Goal: Information Seeking & Learning: Learn about a topic

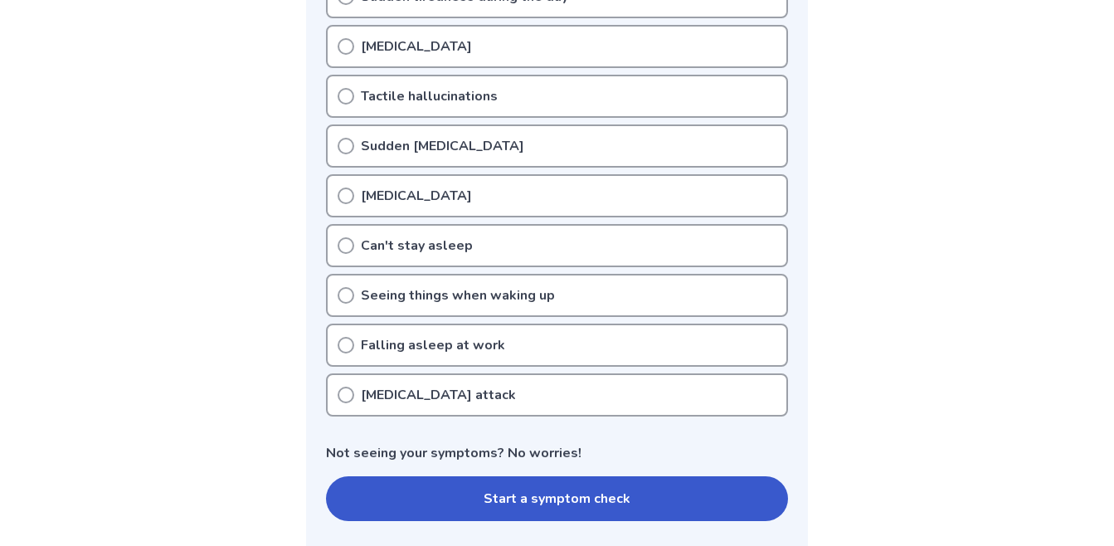
scroll to position [553, 0]
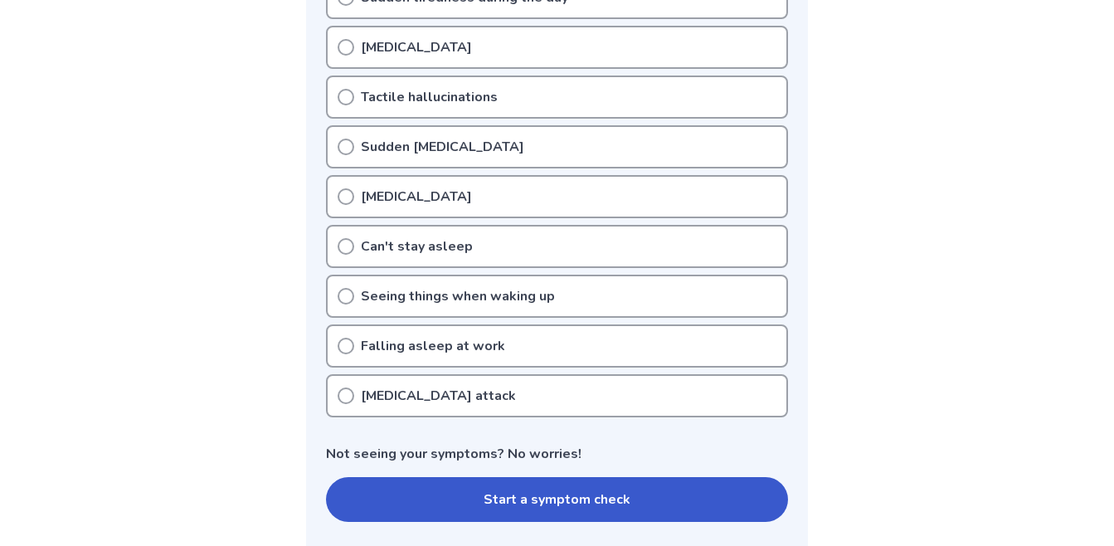
click at [358, 355] on div "Falling asleep at work" at bounding box center [557, 345] width 462 height 43
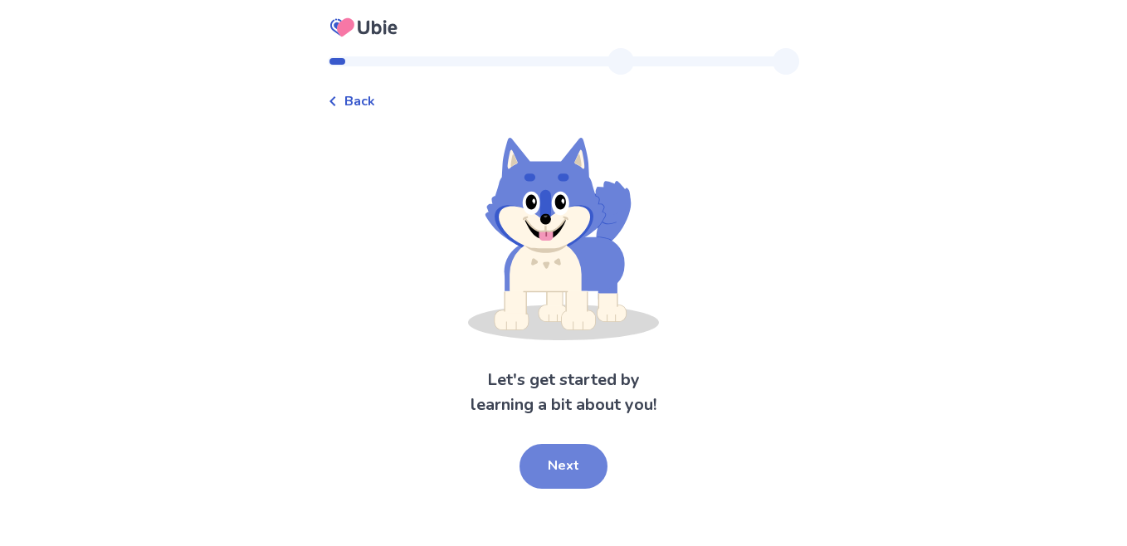
click at [570, 478] on button "Next" at bounding box center [563, 466] width 88 height 45
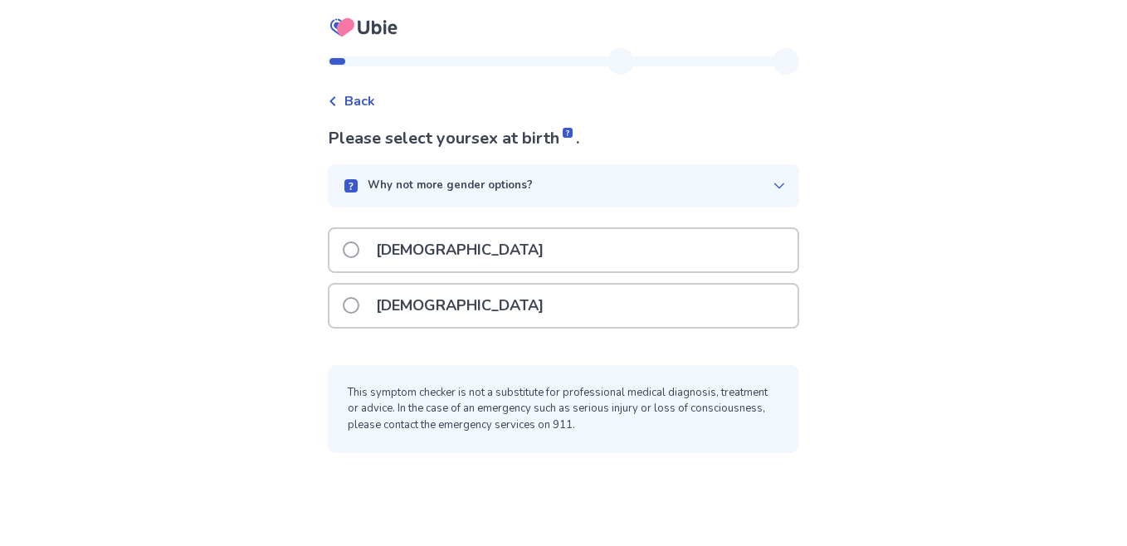
click at [359, 249] on span at bounding box center [351, 249] width 17 height 17
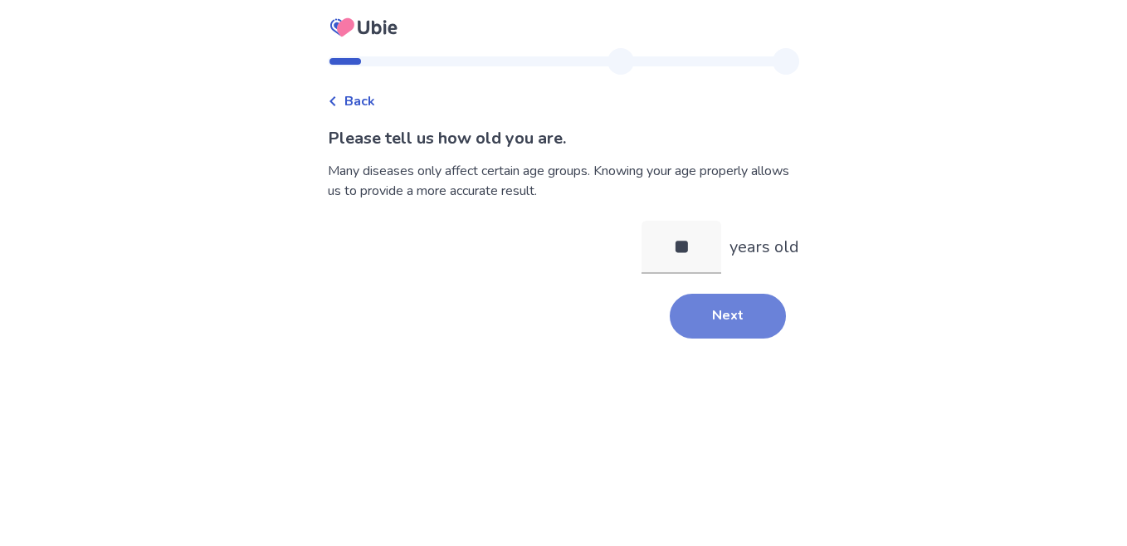
type input "**"
click at [725, 311] on button "Next" at bounding box center [728, 316] width 116 height 45
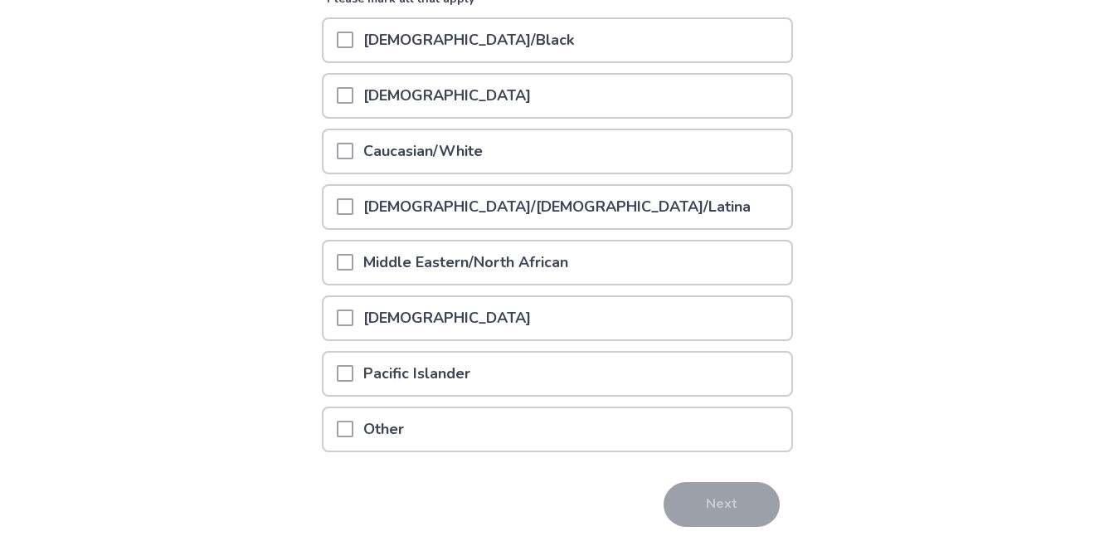
scroll to position [231, 0]
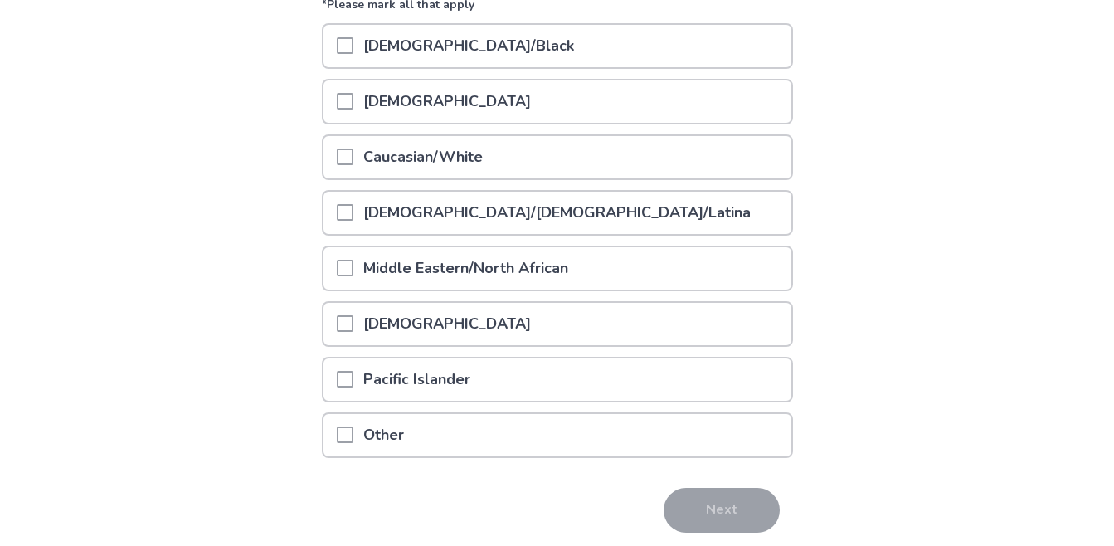
click at [352, 149] on span at bounding box center [345, 157] width 17 height 17
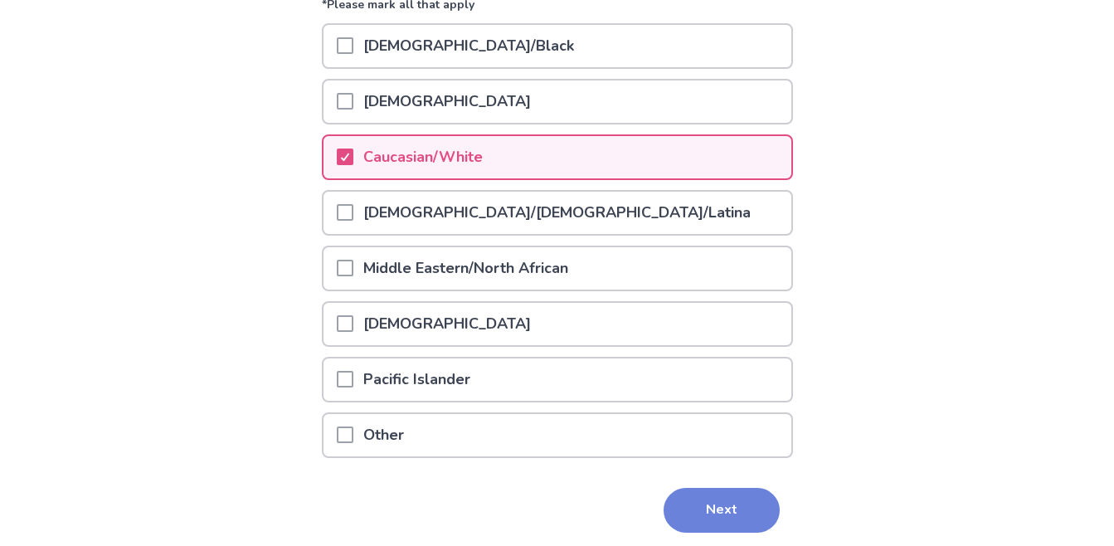
click at [730, 513] on button "Next" at bounding box center [722, 510] width 116 height 45
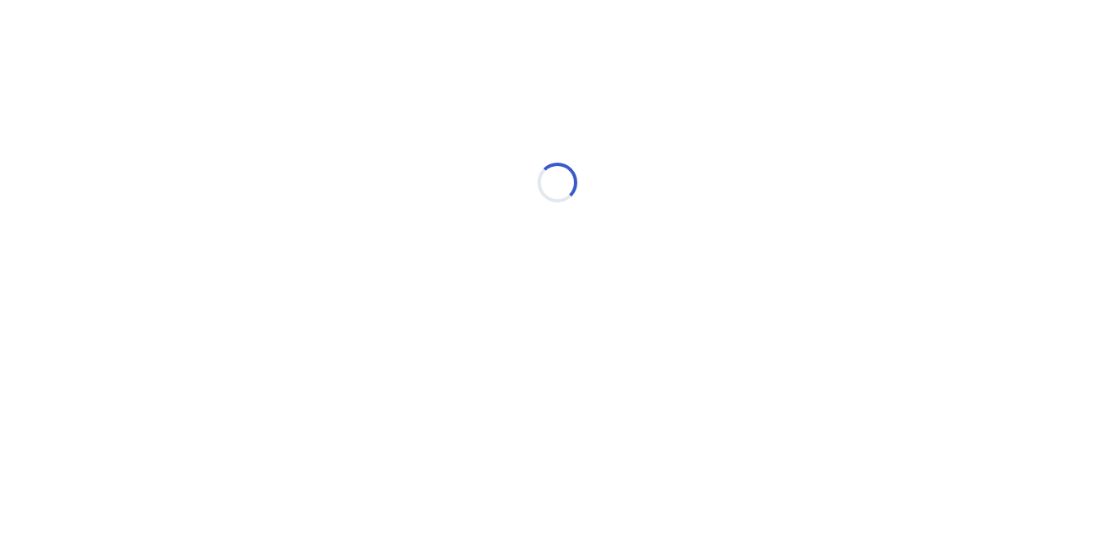
scroll to position [0, 0]
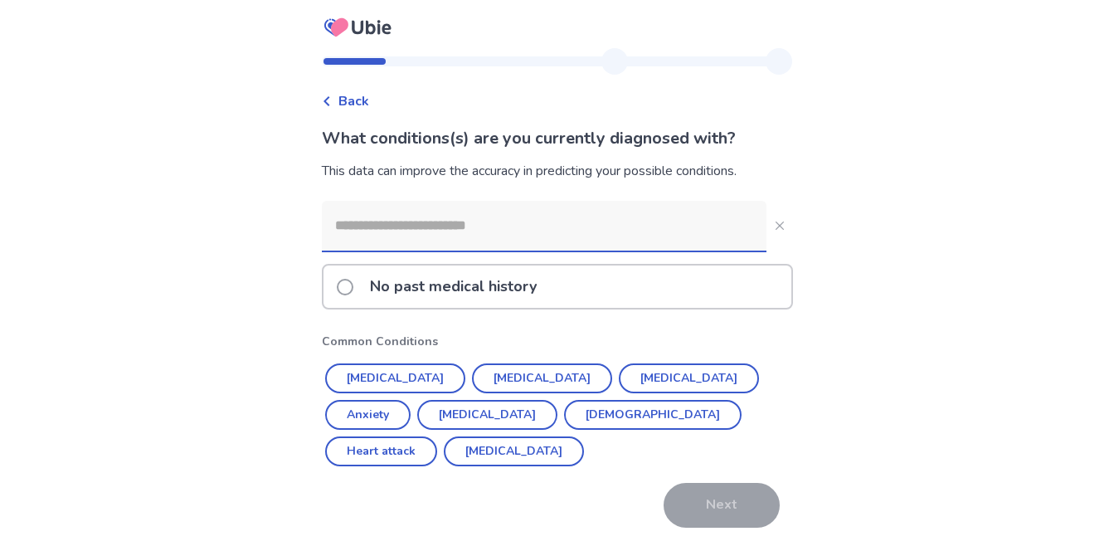
click at [355, 295] on label "No past medical history" at bounding box center [442, 287] width 210 height 42
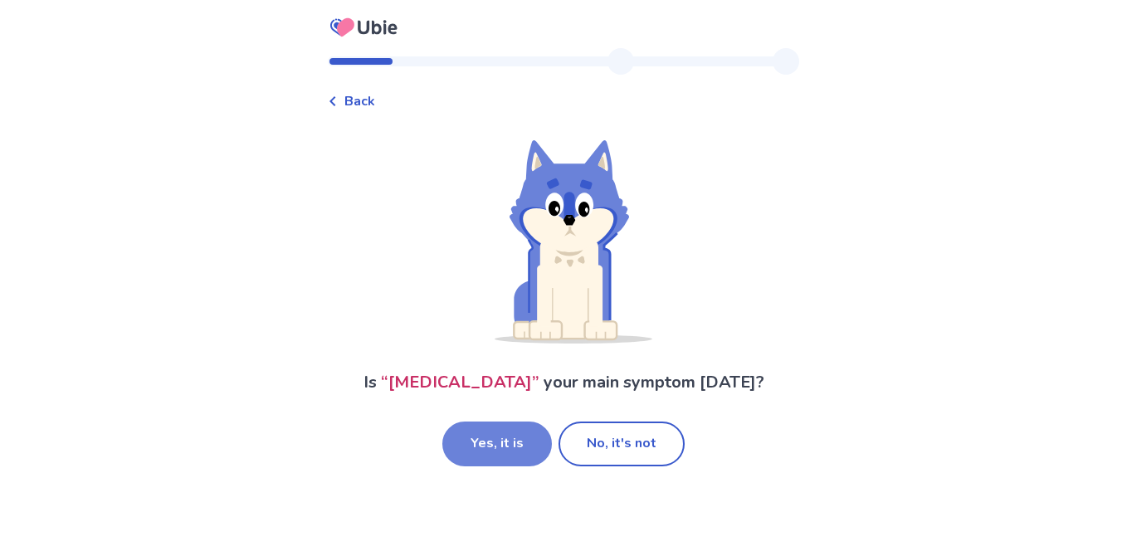
click at [532, 466] on button "Yes, it is" at bounding box center [497, 444] width 110 height 45
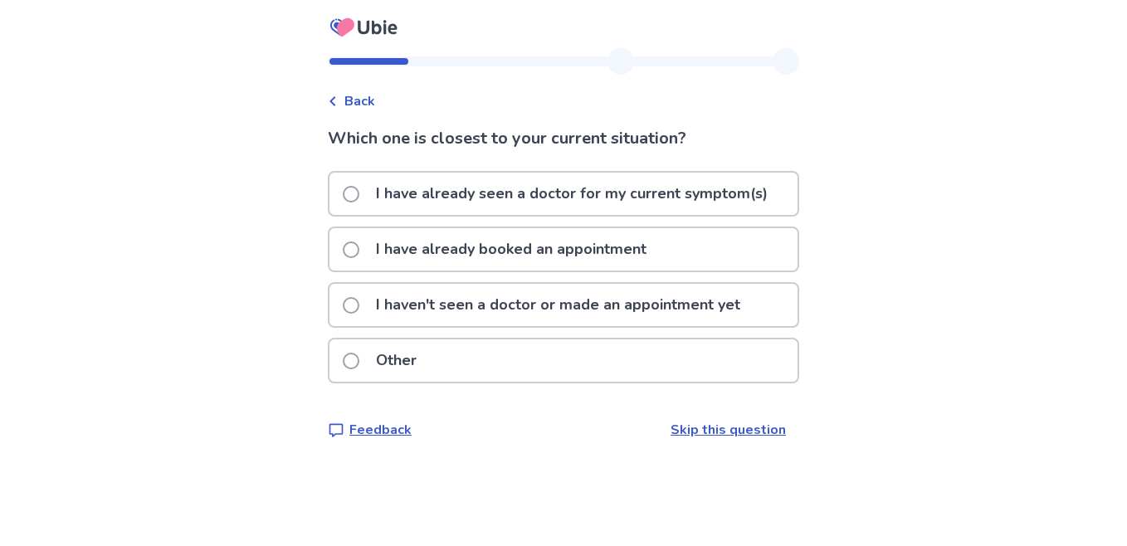
click at [370, 305] on label "I haven't seen a doctor or made an appointment yet" at bounding box center [546, 305] width 407 height 42
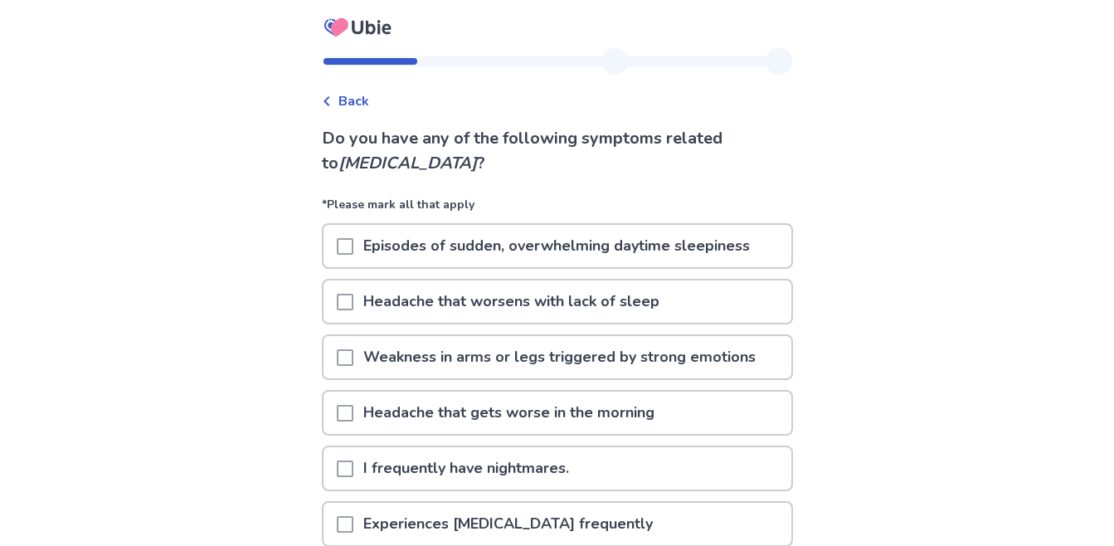
click at [346, 251] on span at bounding box center [345, 246] width 17 height 17
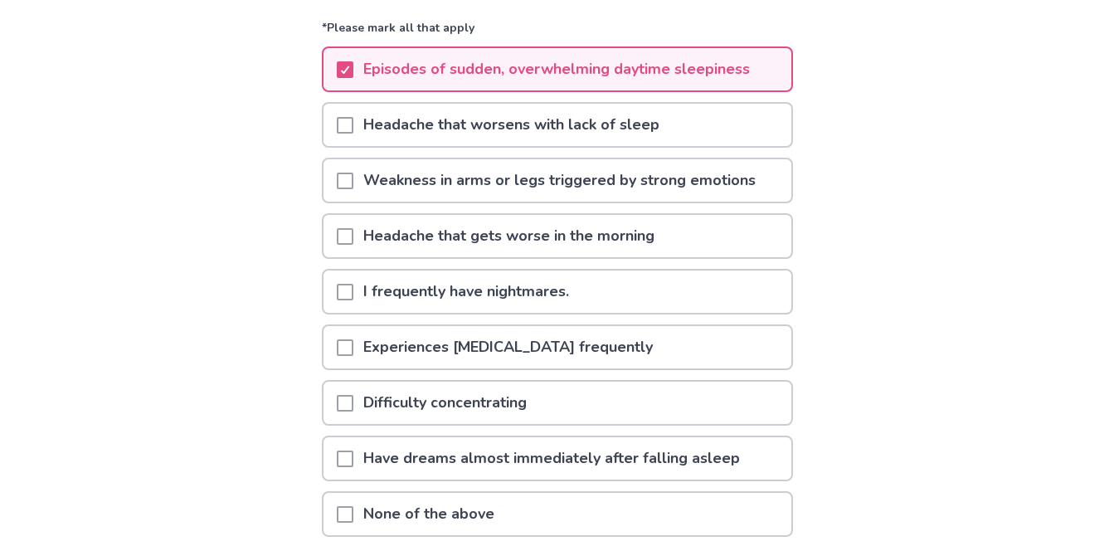
scroll to position [224, 0]
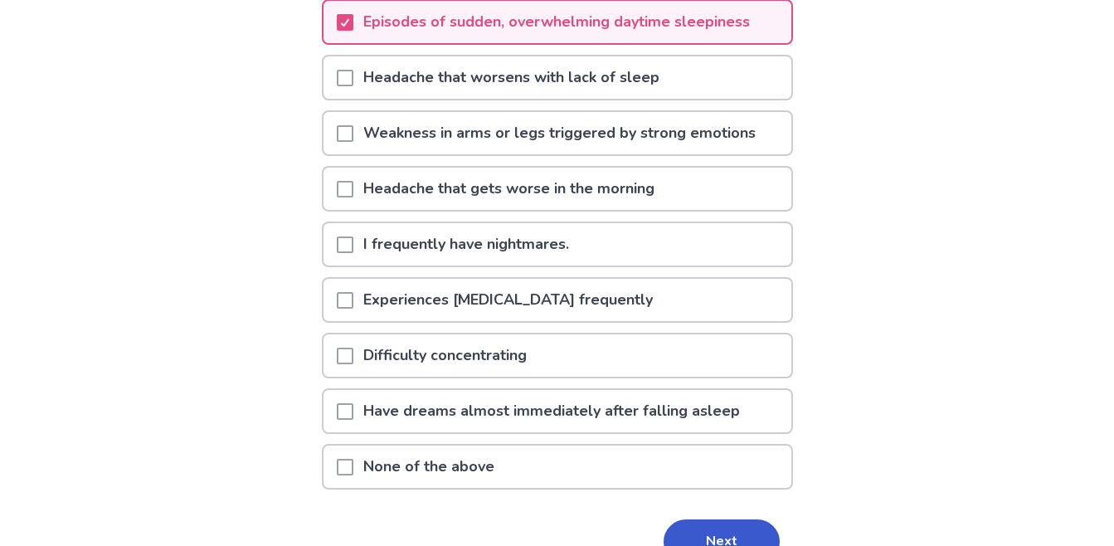
click at [353, 409] on span at bounding box center [345, 411] width 17 height 17
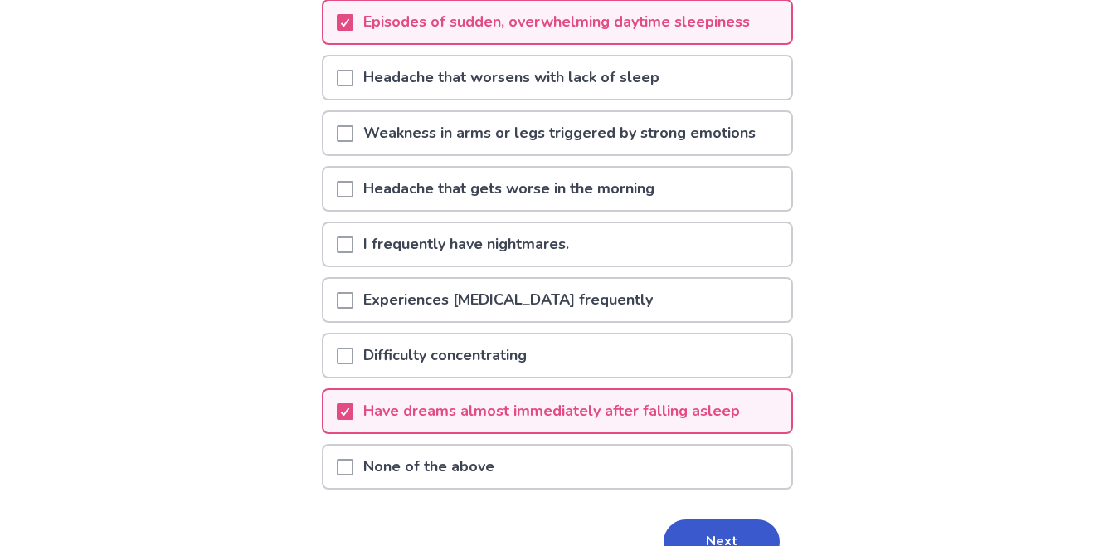
scroll to position [315, 0]
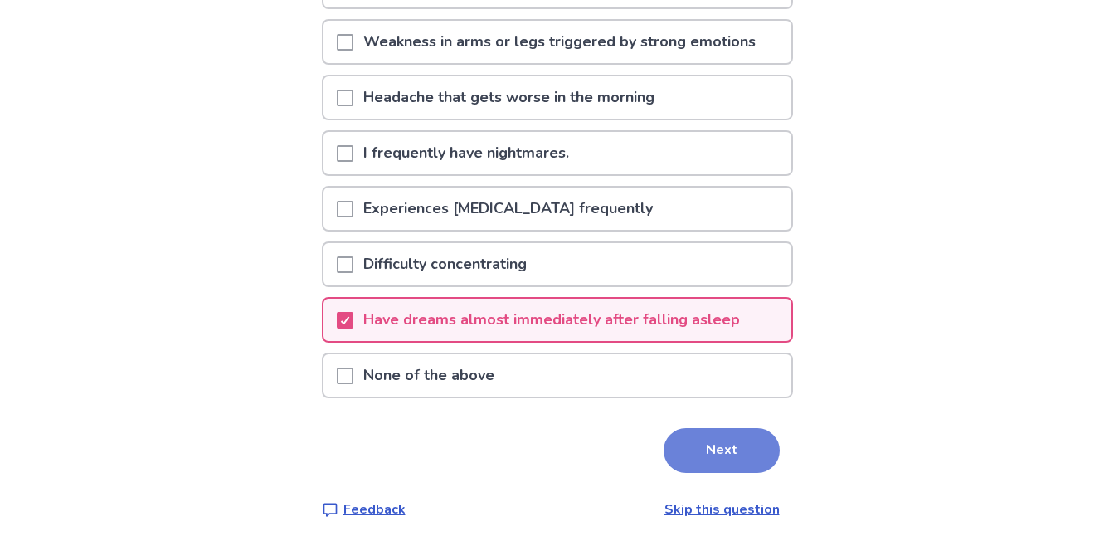
click at [714, 443] on button "Next" at bounding box center [722, 450] width 116 height 45
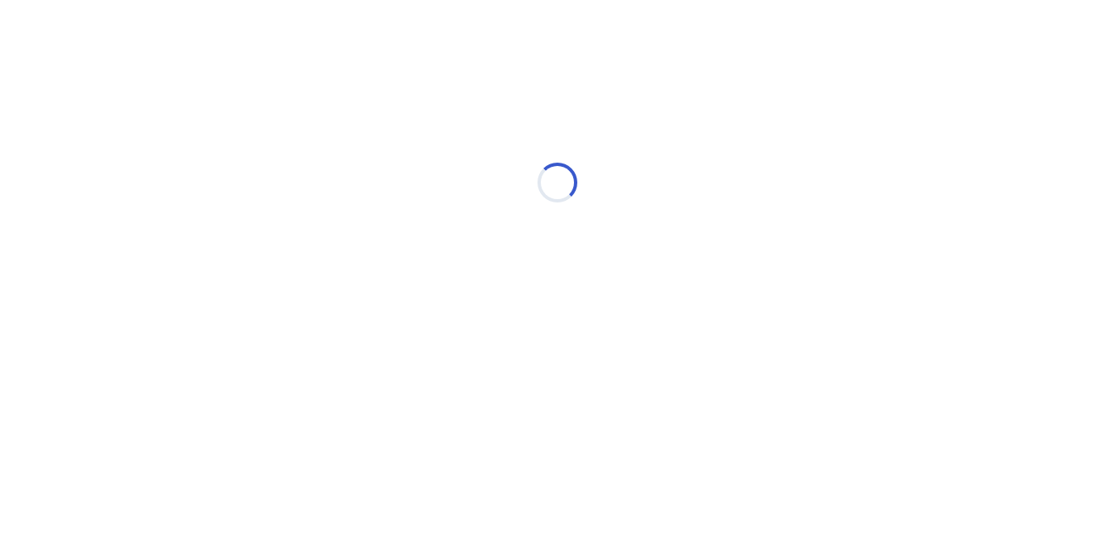
scroll to position [0, 0]
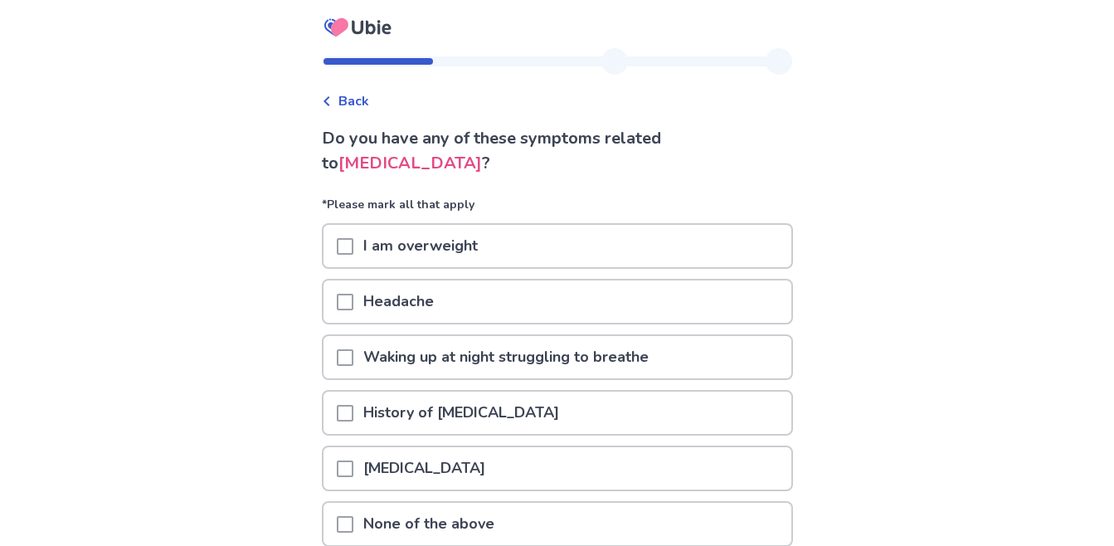
scroll to position [146, 0]
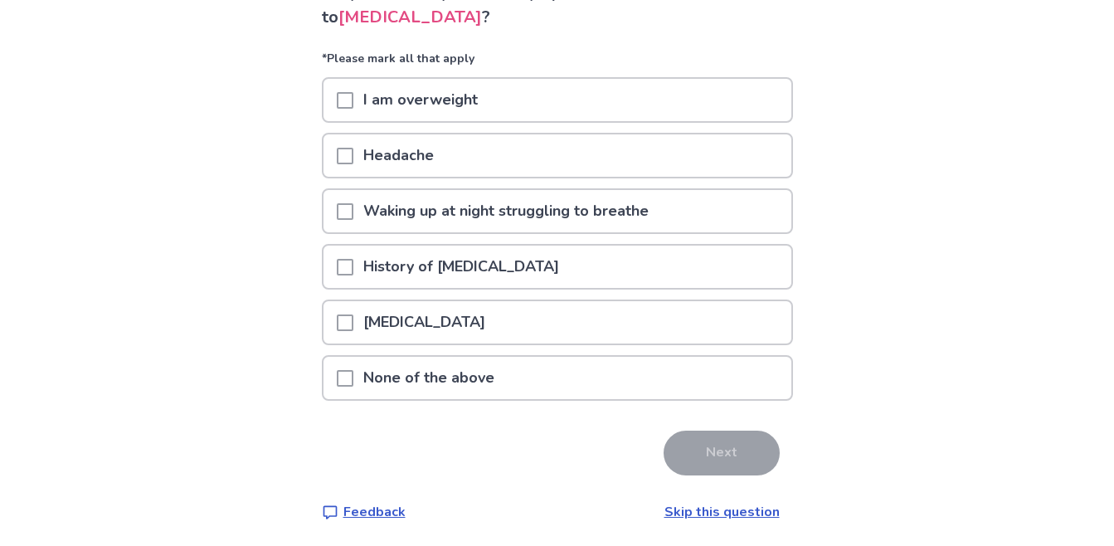
click at [347, 314] on span at bounding box center [345, 322] width 17 height 17
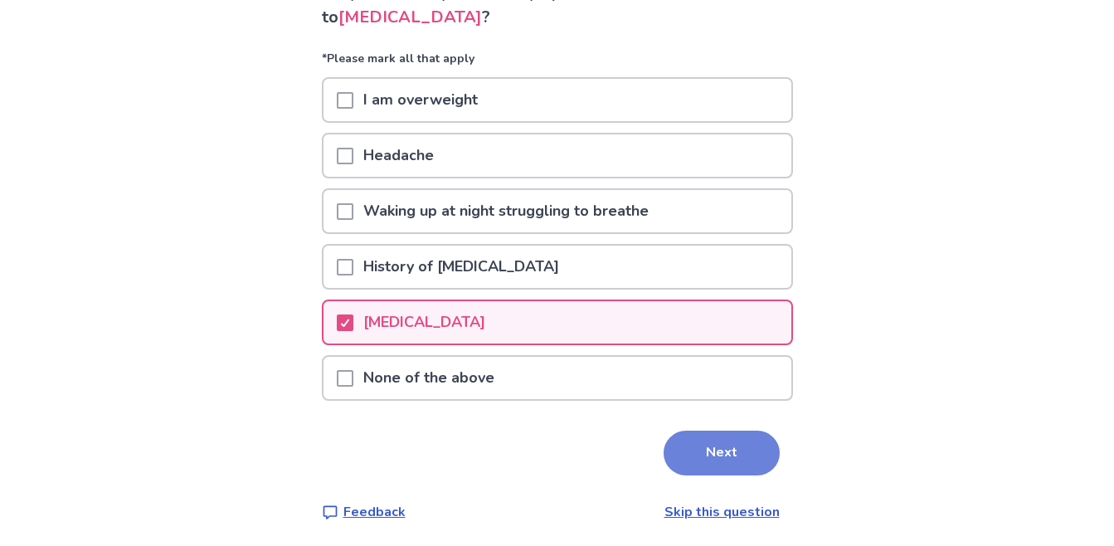
click at [746, 457] on button "Next" at bounding box center [722, 453] width 116 height 45
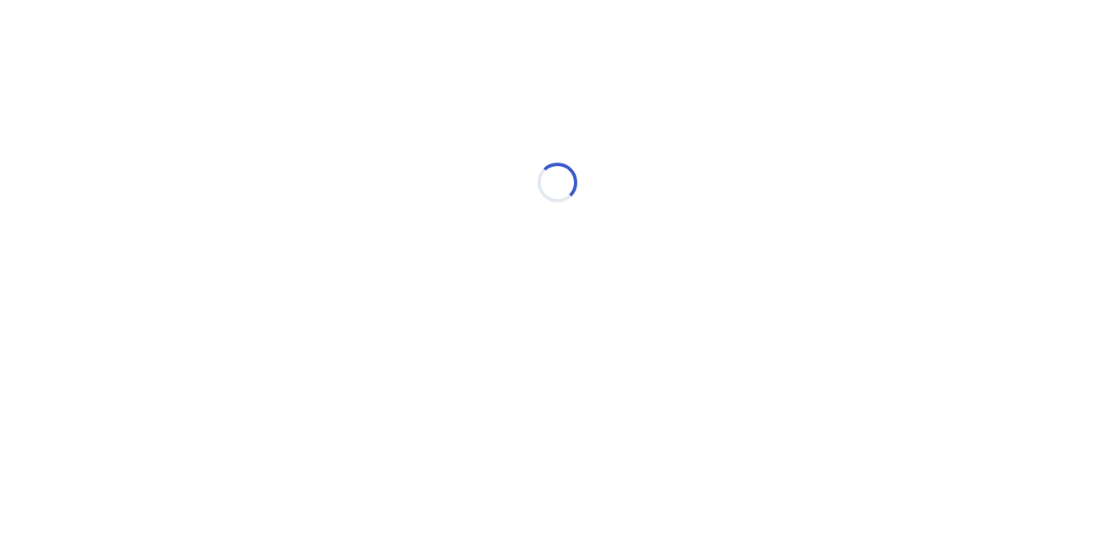
scroll to position [0, 0]
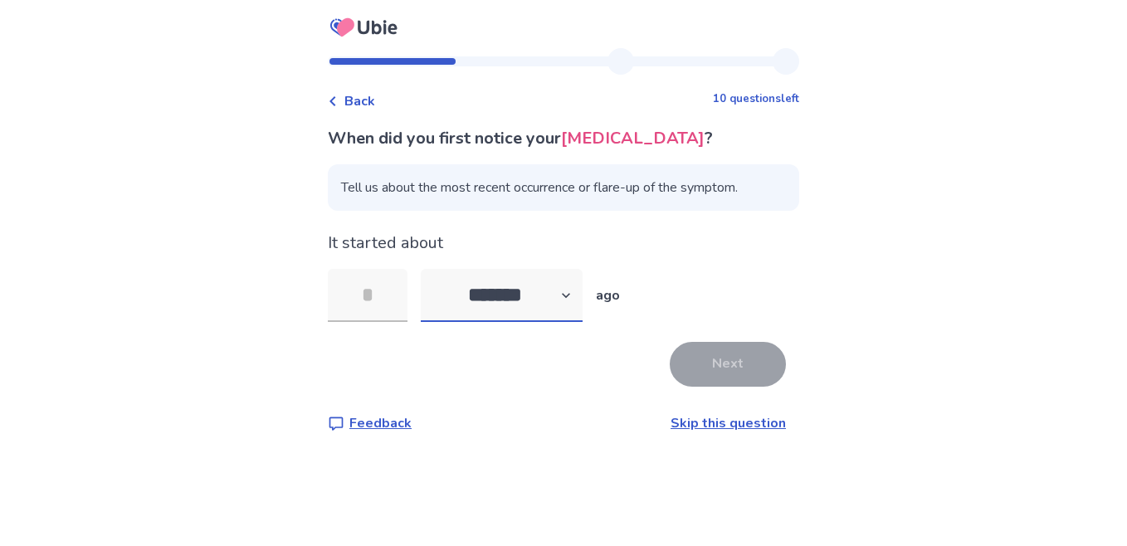
click at [562, 315] on select "******* ****** ******* ******** *******" at bounding box center [502, 295] width 162 height 53
select select "*"
click at [431, 294] on select "******* ****** ******* ******** *******" at bounding box center [502, 295] width 162 height 53
click at [374, 317] on input "tel" at bounding box center [368, 295] width 80 height 53
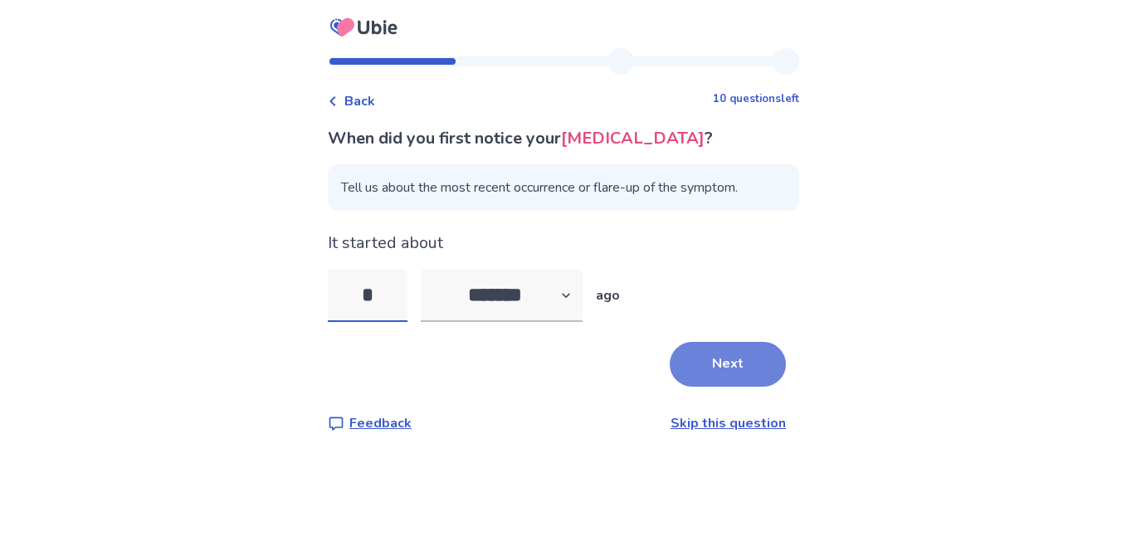
type input "*"
click at [723, 387] on button "Next" at bounding box center [728, 364] width 116 height 45
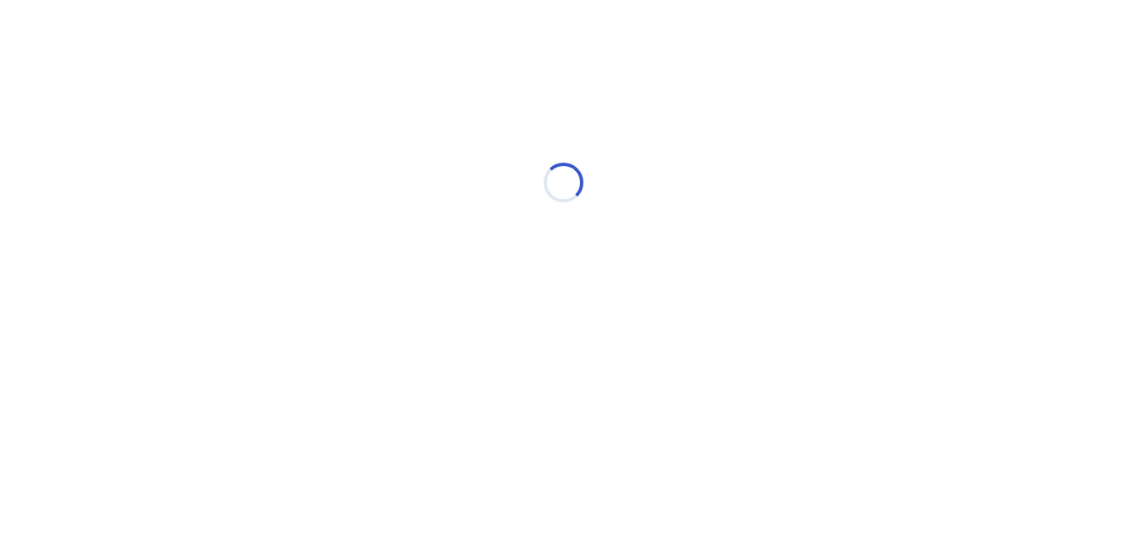
select select "*"
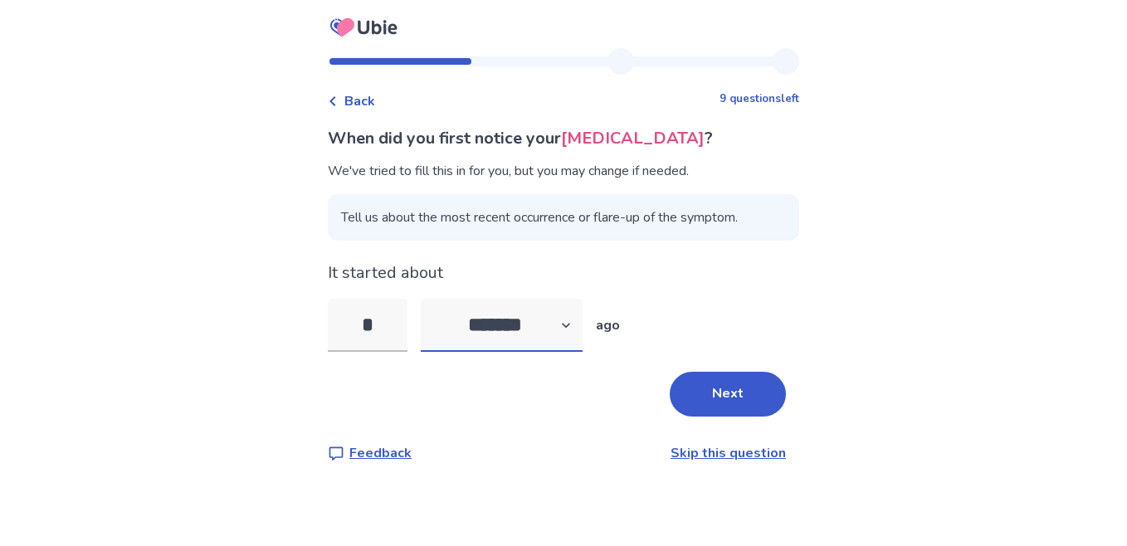
click at [469, 346] on select "******* ****** ******* ******** *******" at bounding box center [502, 325] width 162 height 53
click at [406, 326] on input "*" at bounding box center [368, 325] width 80 height 53
click at [722, 388] on button "Next" at bounding box center [728, 394] width 116 height 45
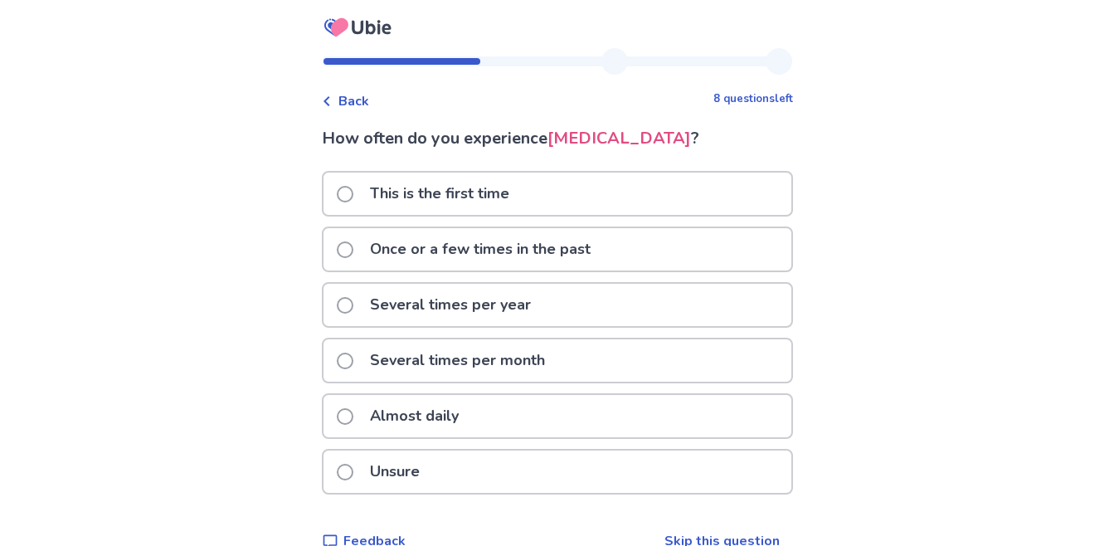
scroll to position [56, 0]
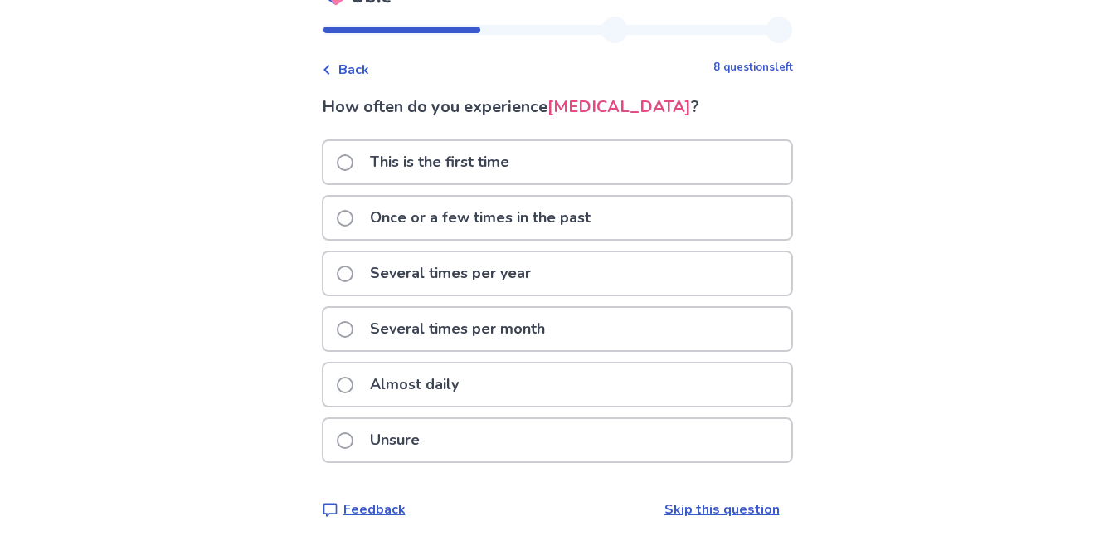
click at [354, 401] on label "Almost daily" at bounding box center [403, 384] width 132 height 42
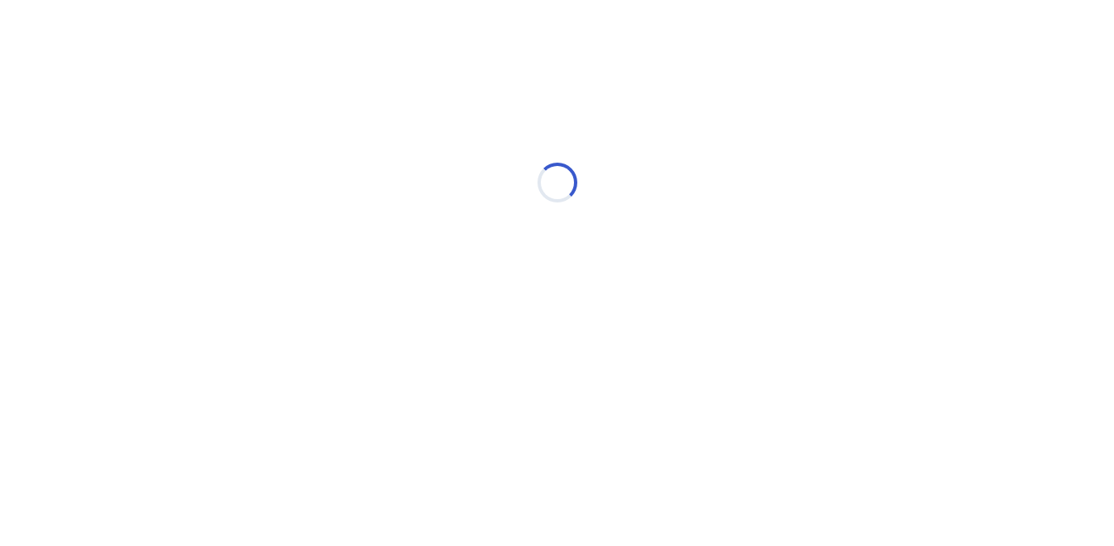
scroll to position [0, 0]
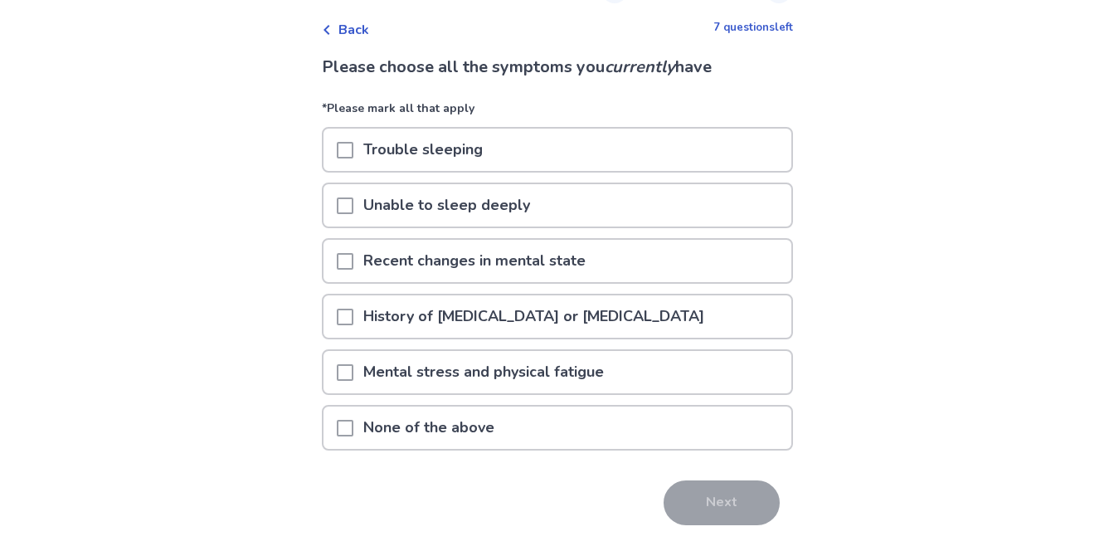
scroll to position [72, 0]
click at [661, 435] on div "None of the above" at bounding box center [558, 427] width 468 height 42
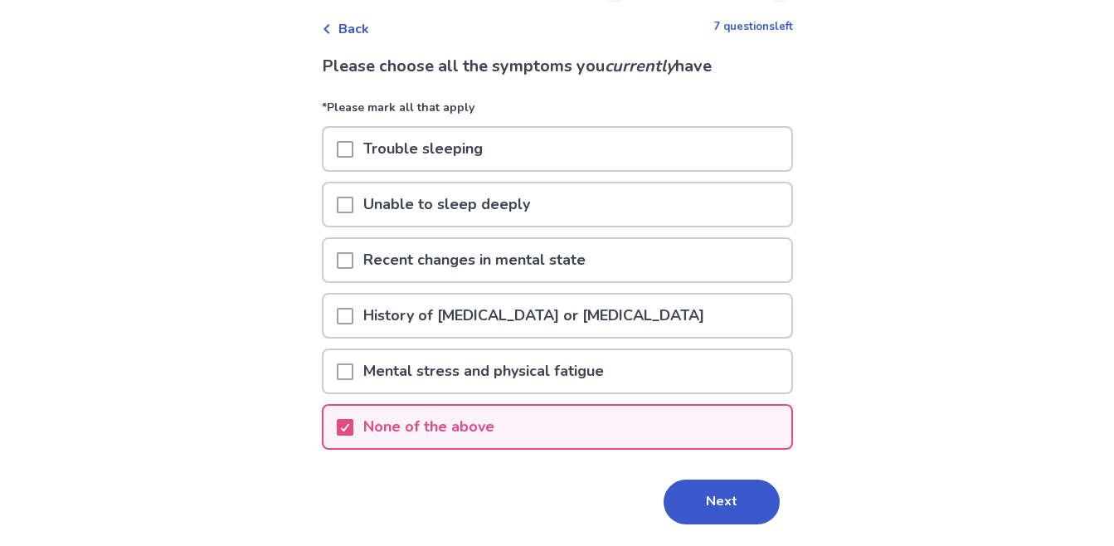
click at [660, 380] on div "Mental stress and physical fatigue" at bounding box center [558, 371] width 468 height 42
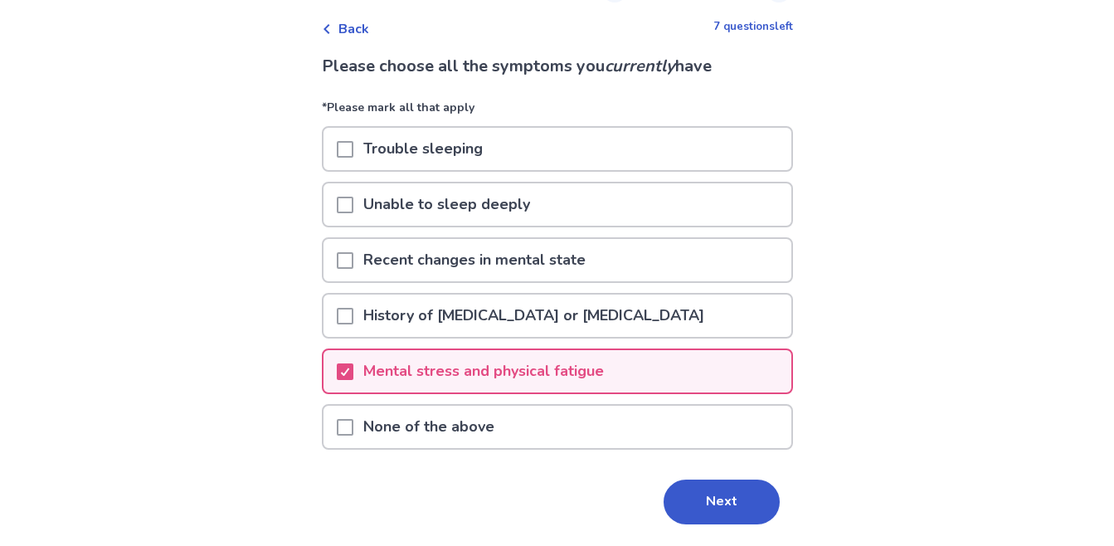
click at [631, 324] on p "History of anxiety disorder or panic attacks" at bounding box center [533, 316] width 361 height 42
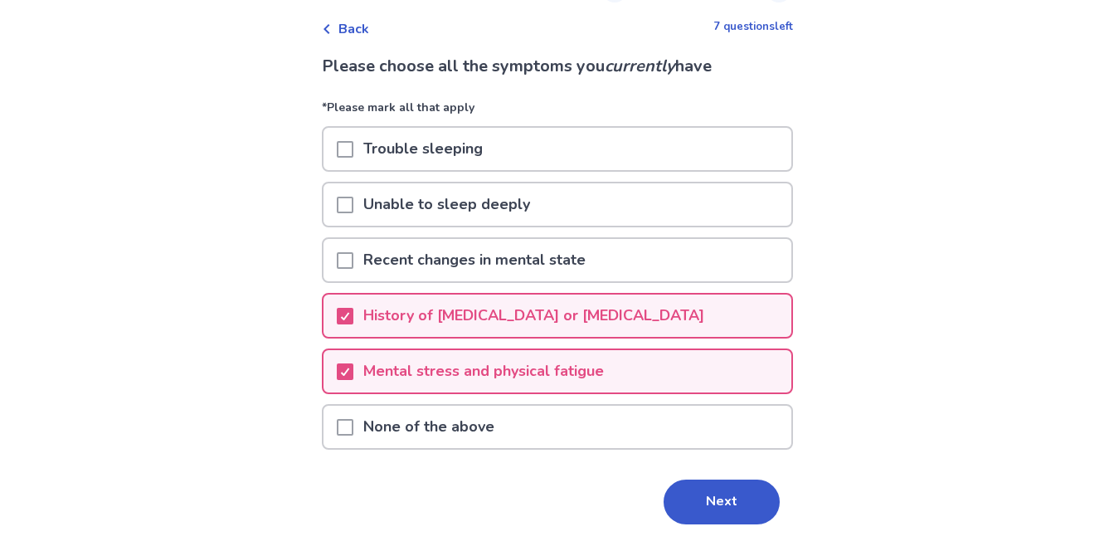
click at [617, 332] on p "History of anxiety disorder or panic attacks" at bounding box center [533, 316] width 361 height 42
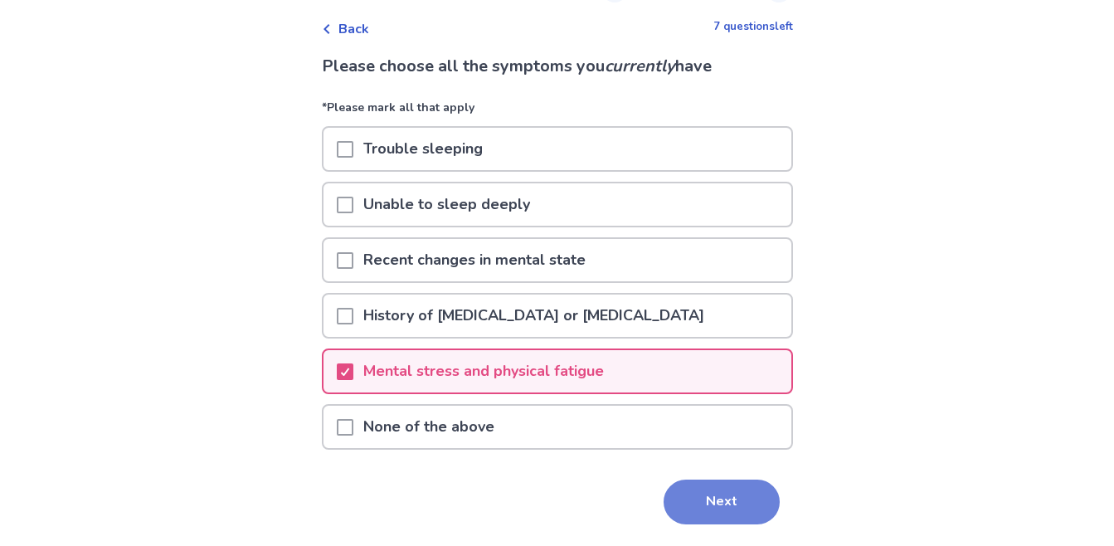
click at [722, 522] on button "Next" at bounding box center [722, 502] width 116 height 45
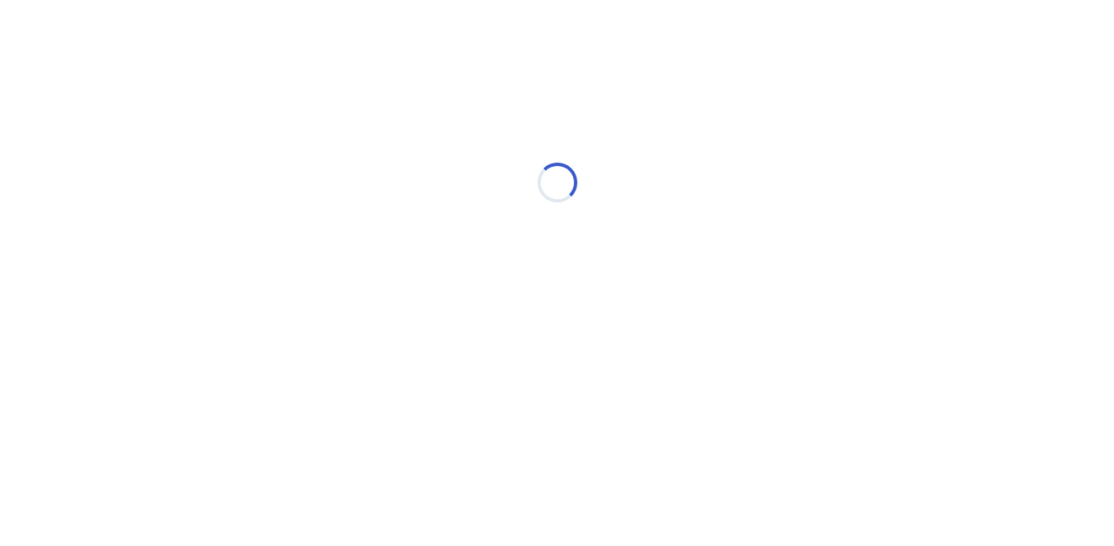
scroll to position [0, 0]
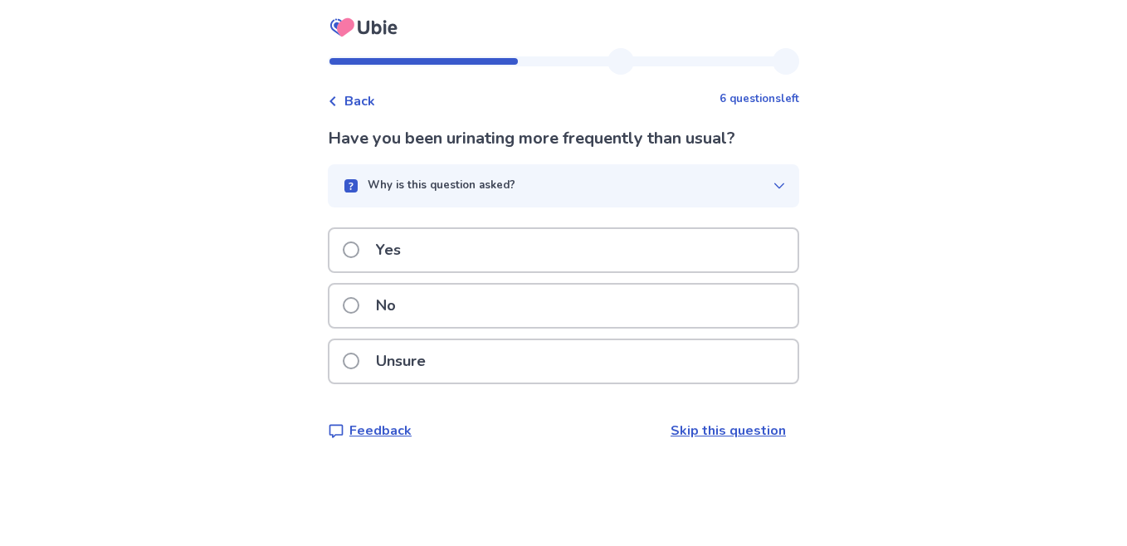
click at [368, 241] on label "Yes" at bounding box center [377, 250] width 68 height 42
click at [359, 306] on span at bounding box center [351, 305] width 17 height 17
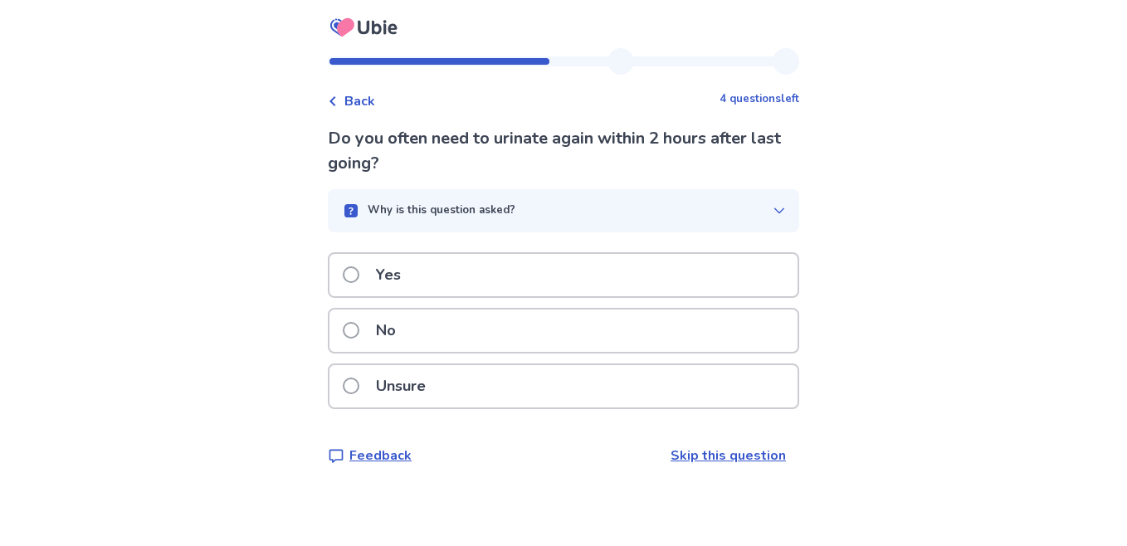
click at [358, 331] on span at bounding box center [351, 330] width 17 height 17
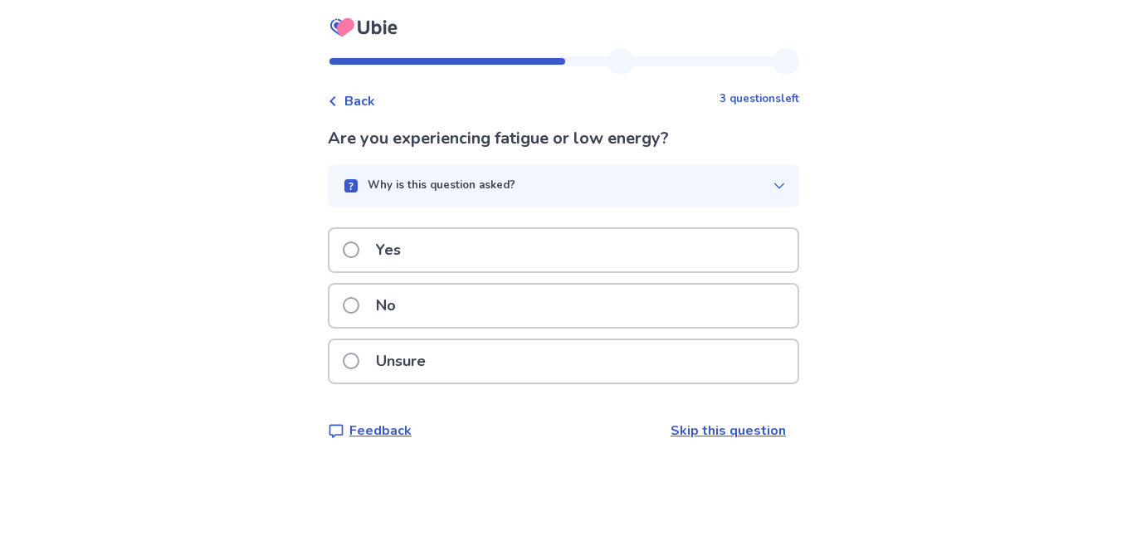
click at [358, 239] on label "Yes" at bounding box center [377, 250] width 68 height 42
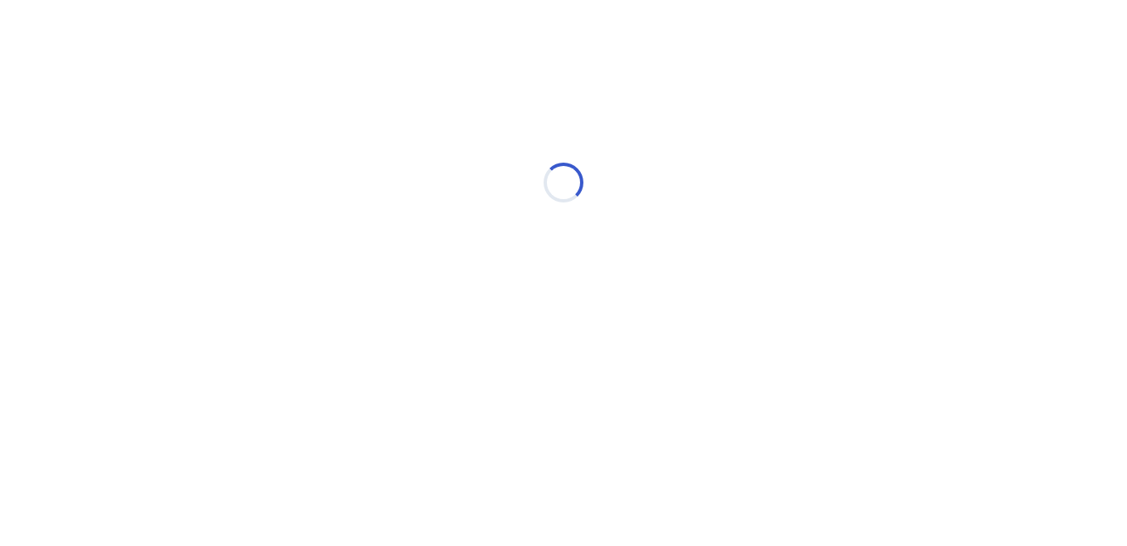
select select "*"
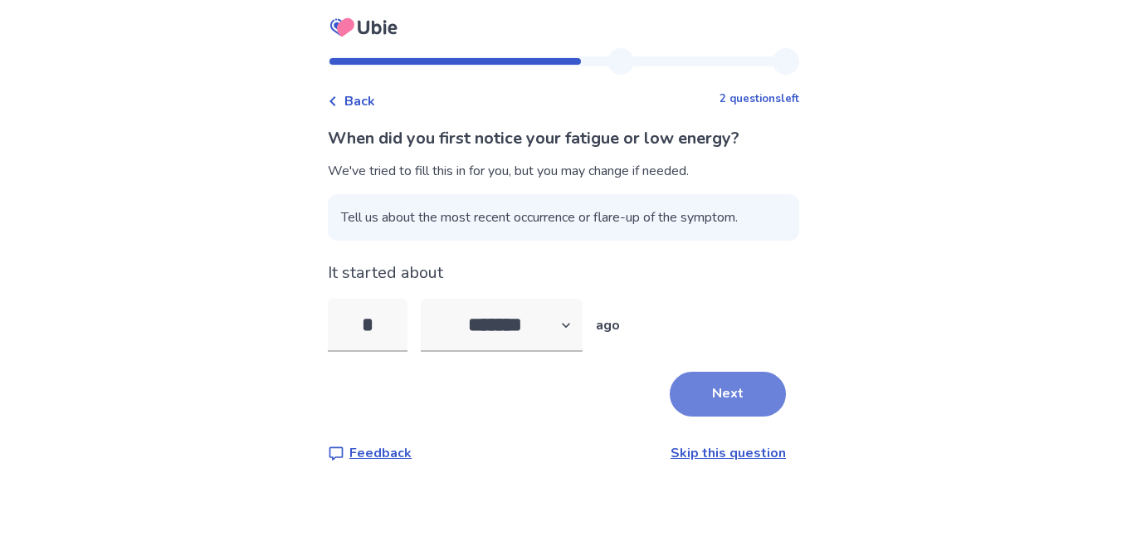
type input "*"
click at [747, 392] on button "Next" at bounding box center [728, 394] width 116 height 45
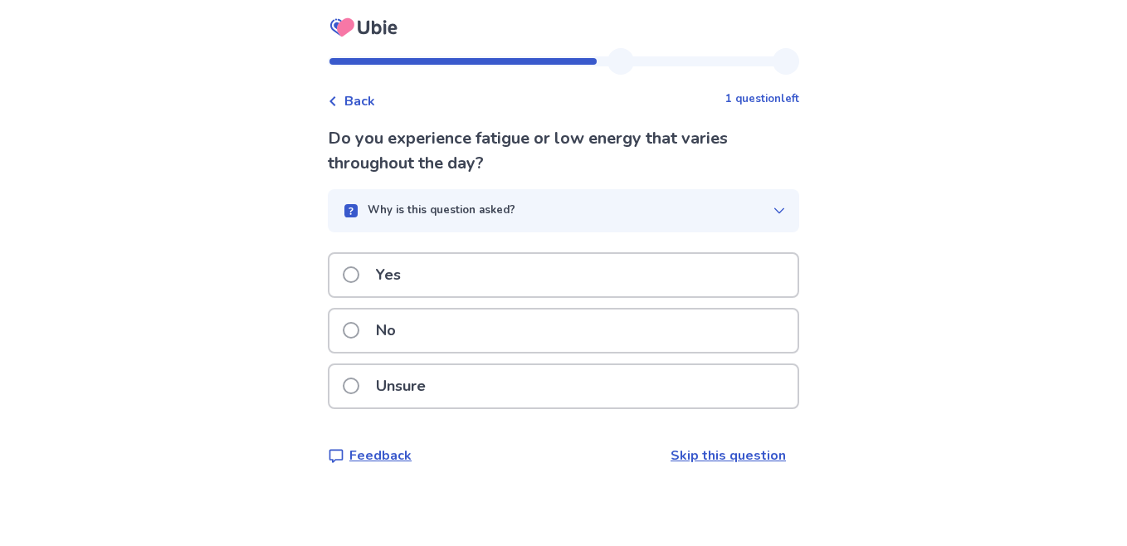
click at [378, 272] on p "Yes" at bounding box center [388, 275] width 45 height 42
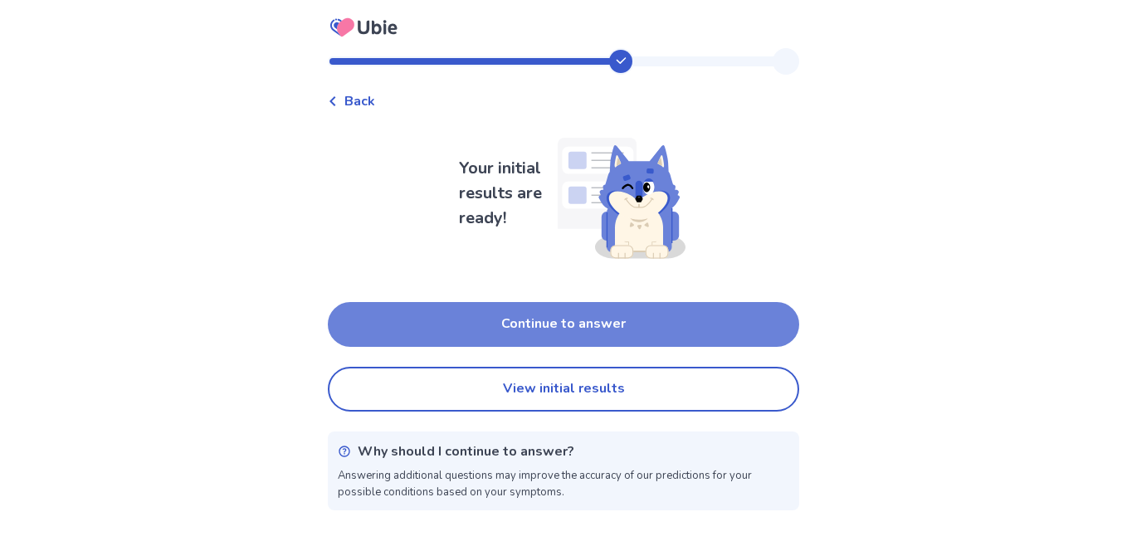
click at [407, 322] on button "Continue to answer" at bounding box center [563, 324] width 471 height 45
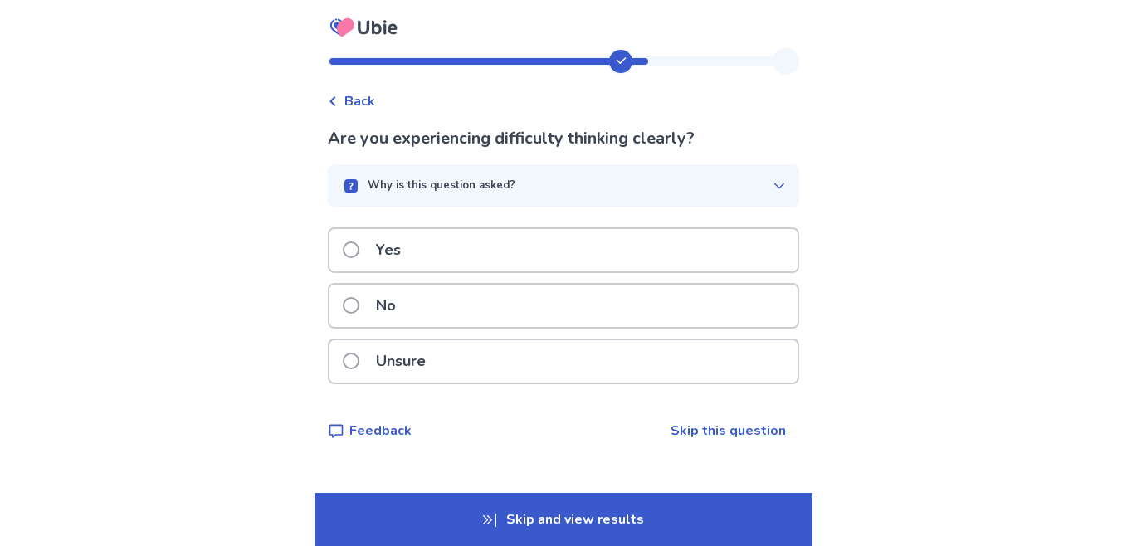
click at [371, 299] on label "No" at bounding box center [374, 306] width 63 height 42
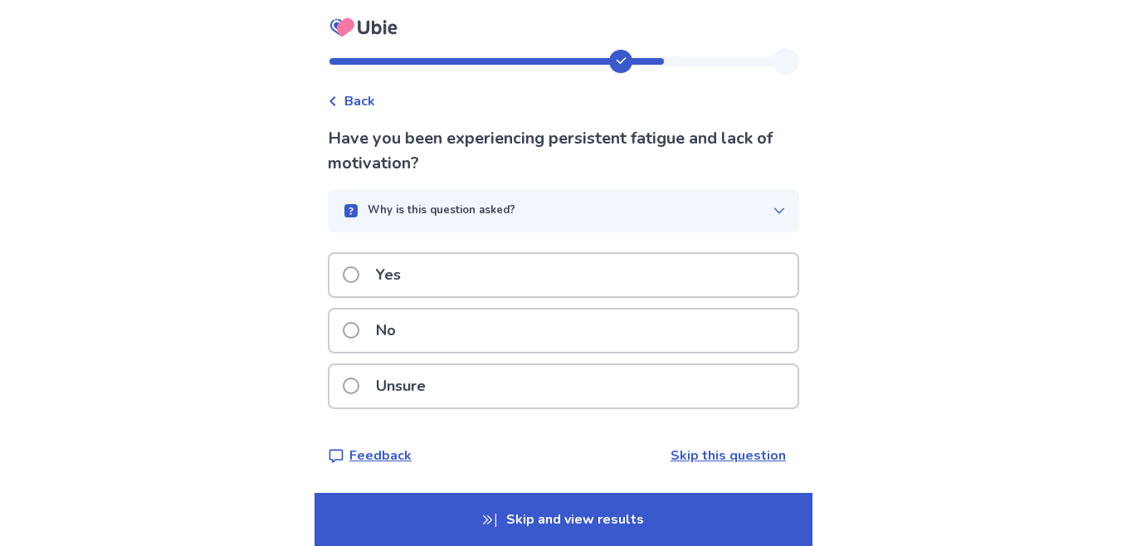
click at [355, 329] on span at bounding box center [351, 330] width 17 height 17
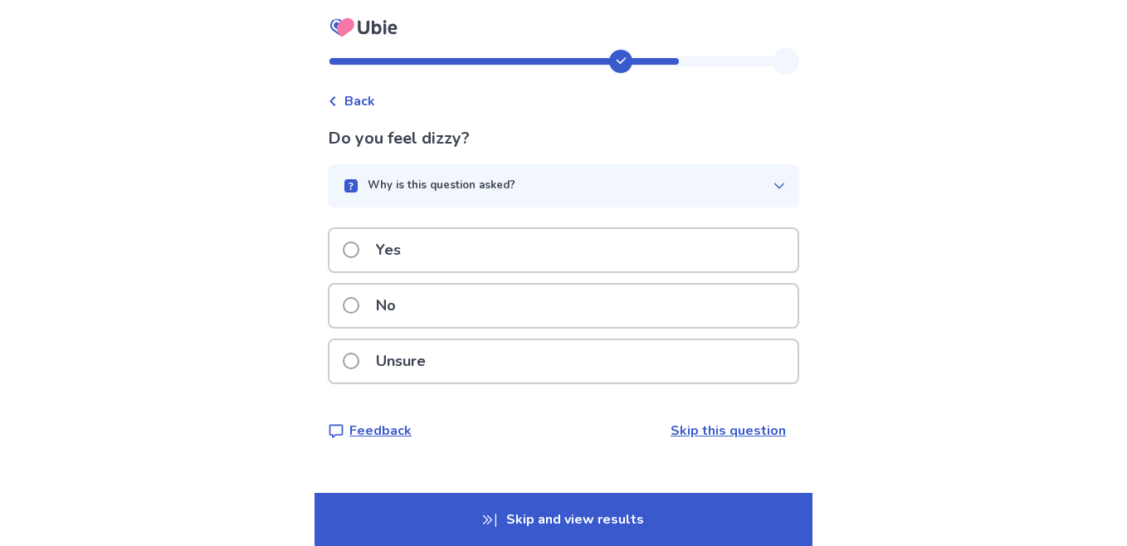
click at [359, 306] on span at bounding box center [351, 305] width 17 height 17
click at [359, 246] on span at bounding box center [351, 249] width 17 height 17
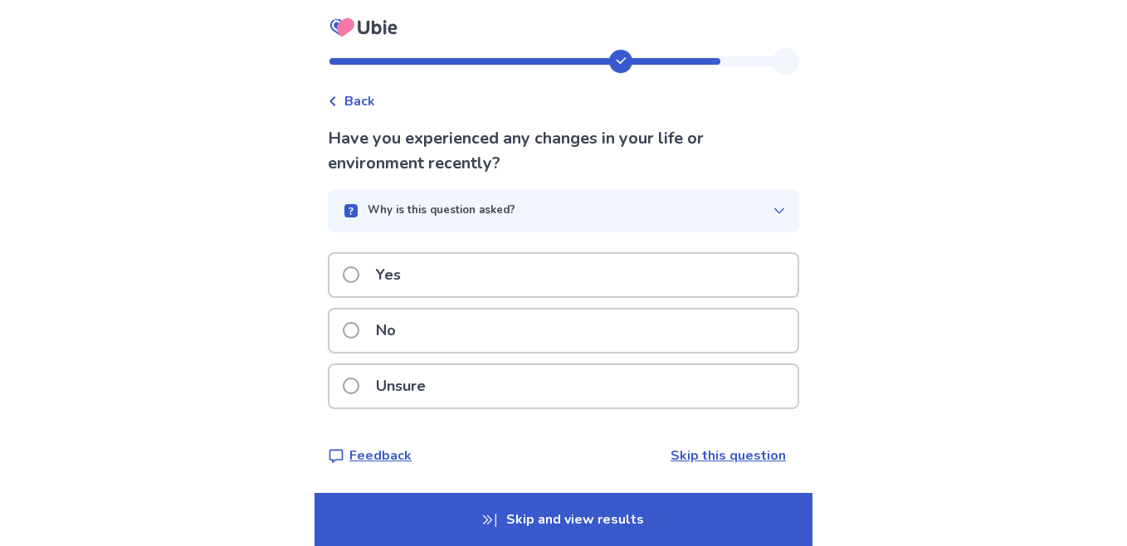
click at [359, 327] on span at bounding box center [351, 330] width 17 height 17
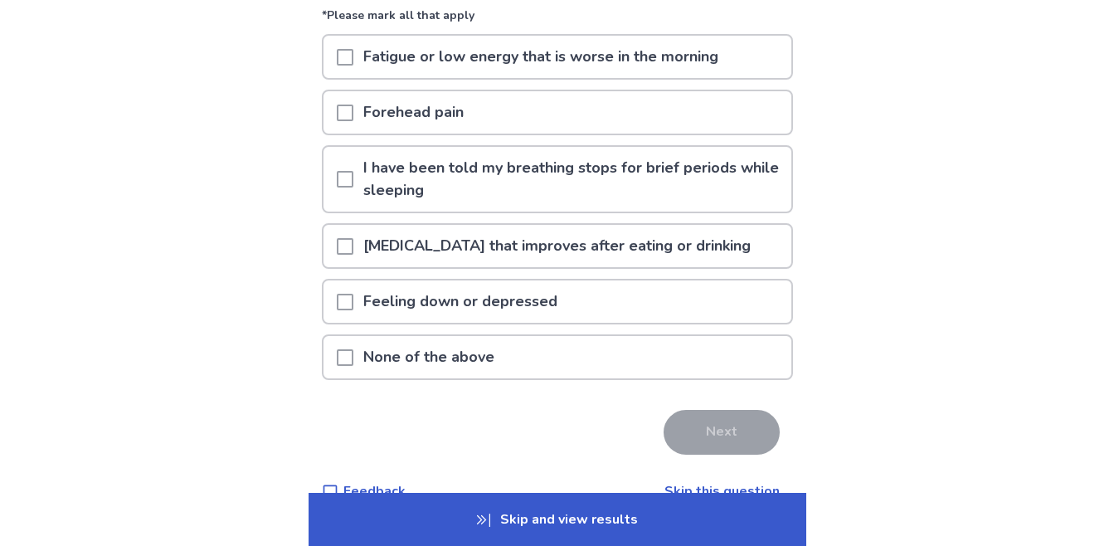
scroll to position [165, 0]
click at [353, 241] on span at bounding box center [345, 245] width 17 height 17
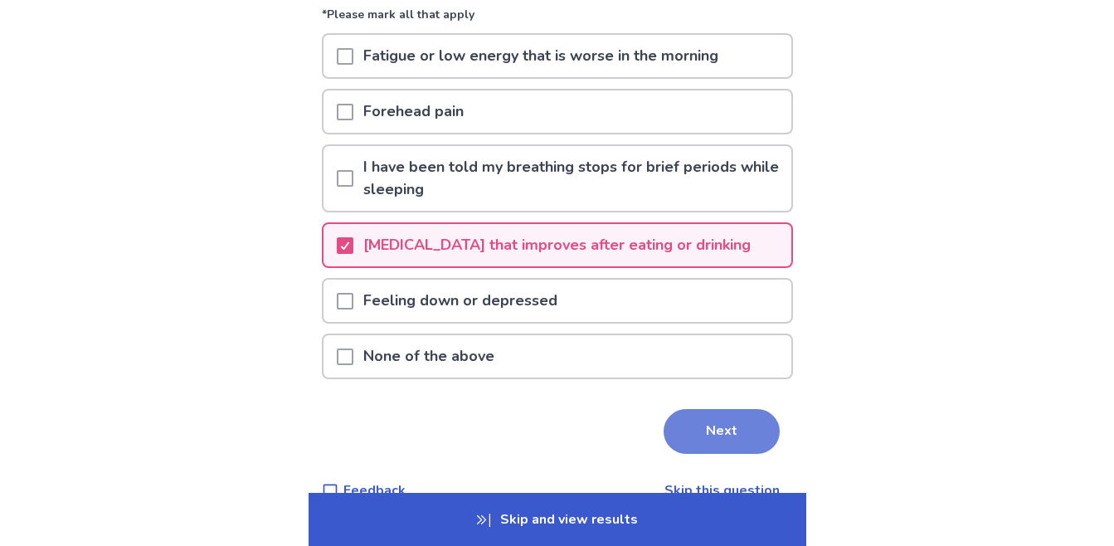
click at [693, 425] on button "Next" at bounding box center [722, 431] width 116 height 45
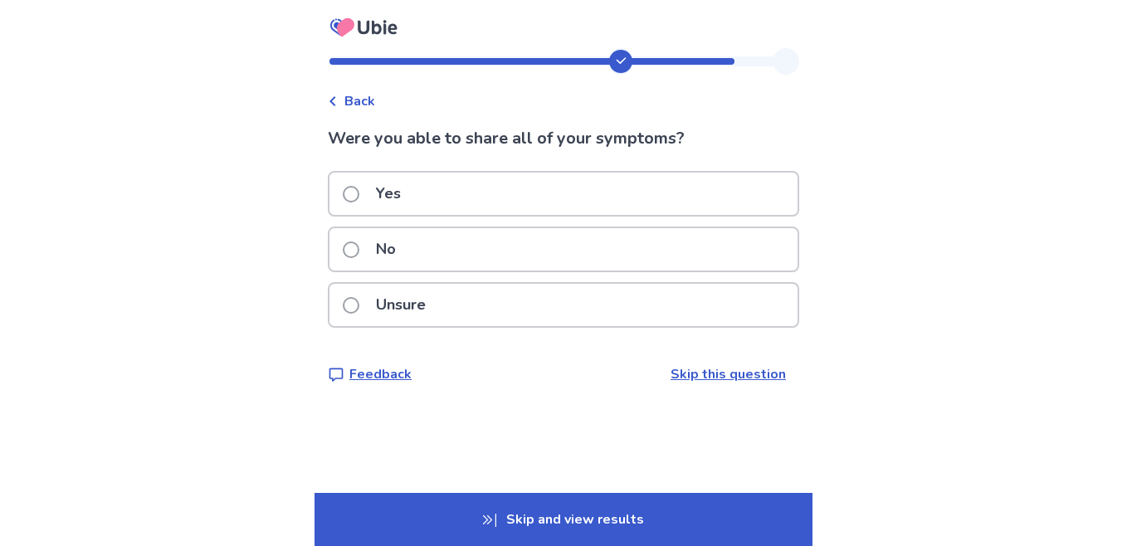
click at [358, 261] on label "No" at bounding box center [374, 249] width 63 height 42
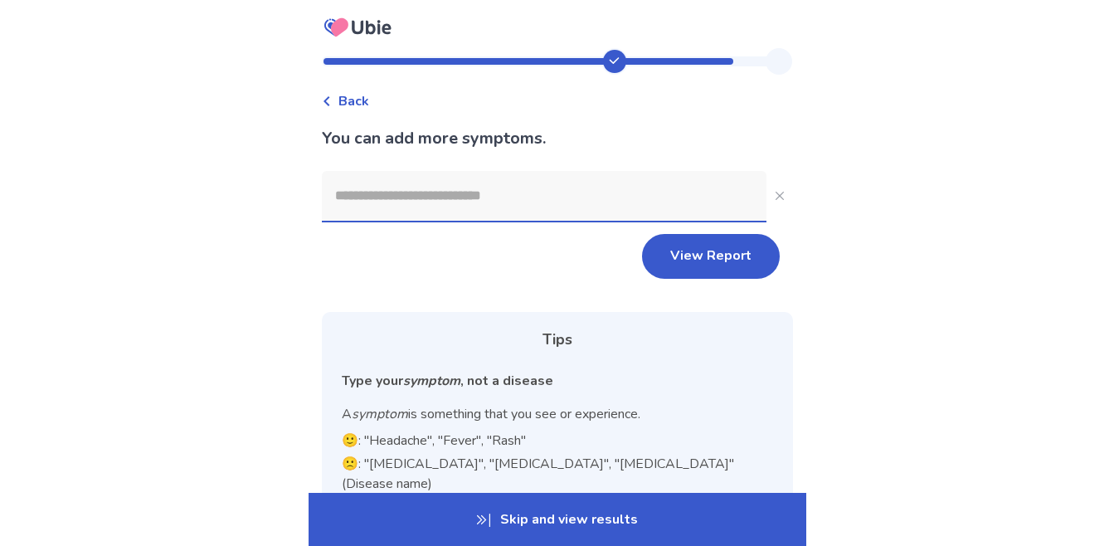
click at [392, 192] on input at bounding box center [544, 196] width 445 height 50
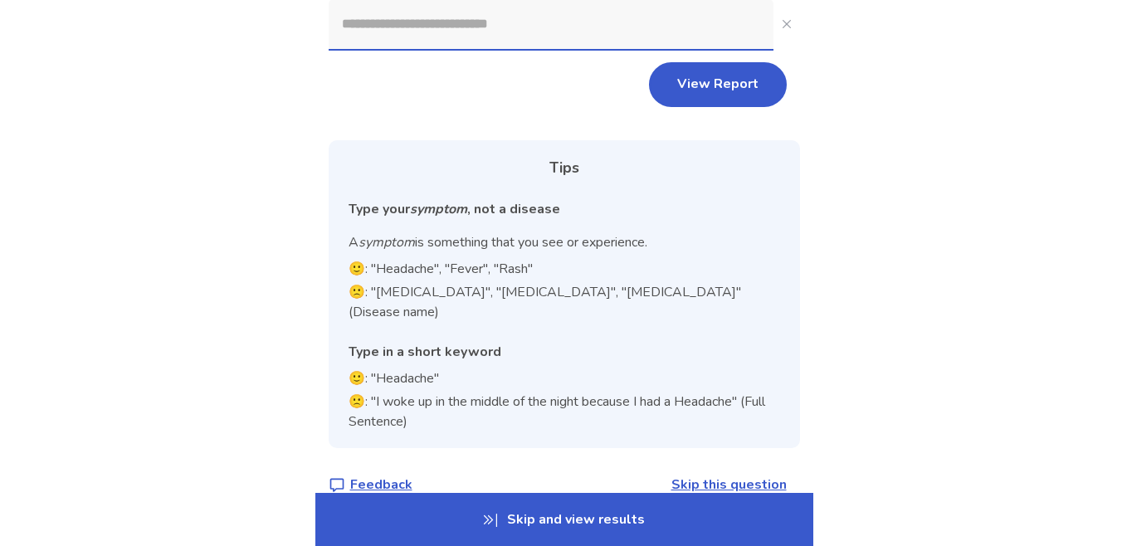
scroll to position [180, 0]
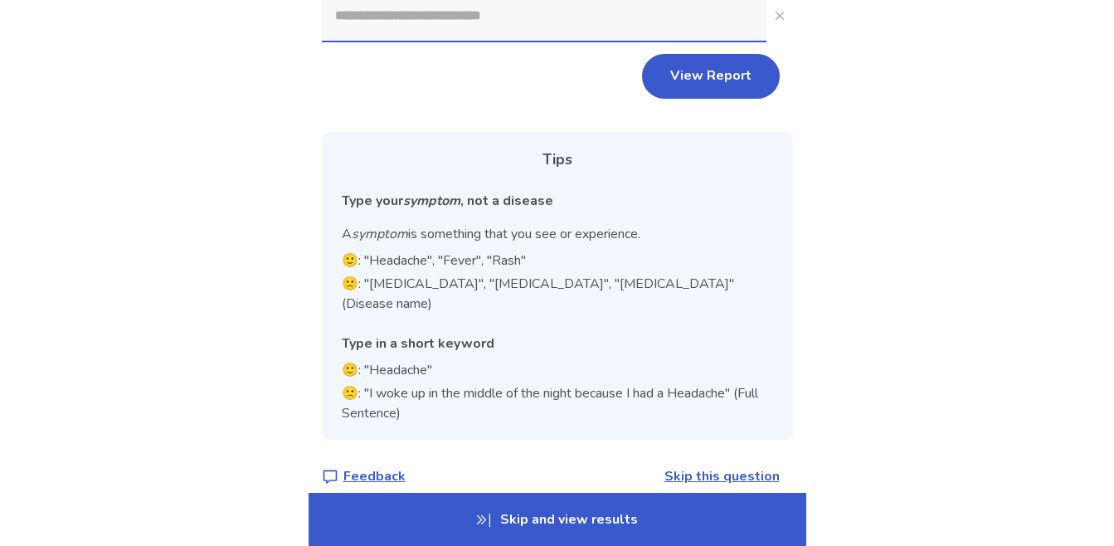
click at [604, 519] on p "Skip and view results" at bounding box center [558, 519] width 498 height 53
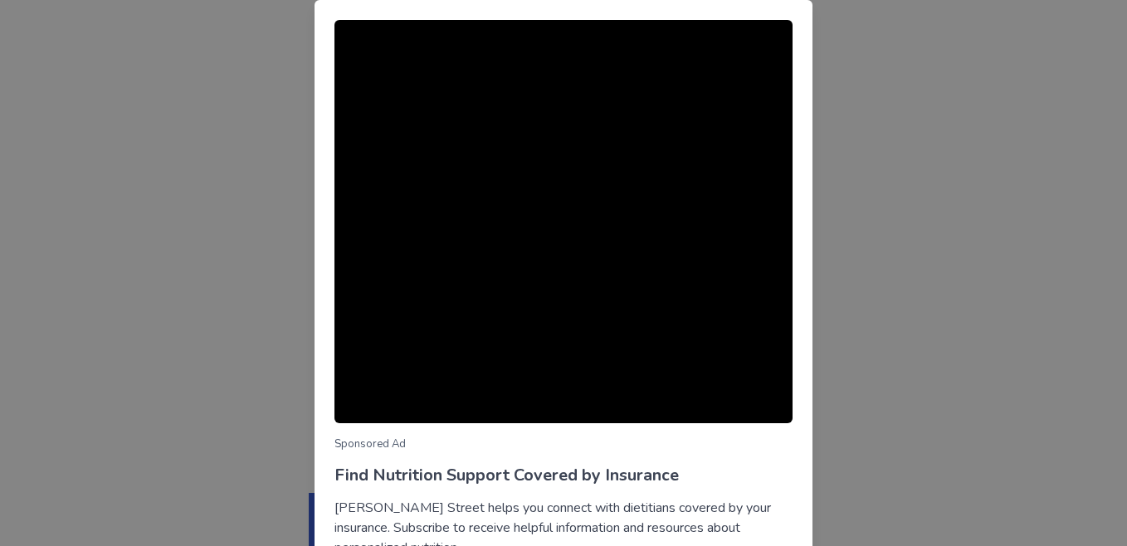
scroll to position [144, 0]
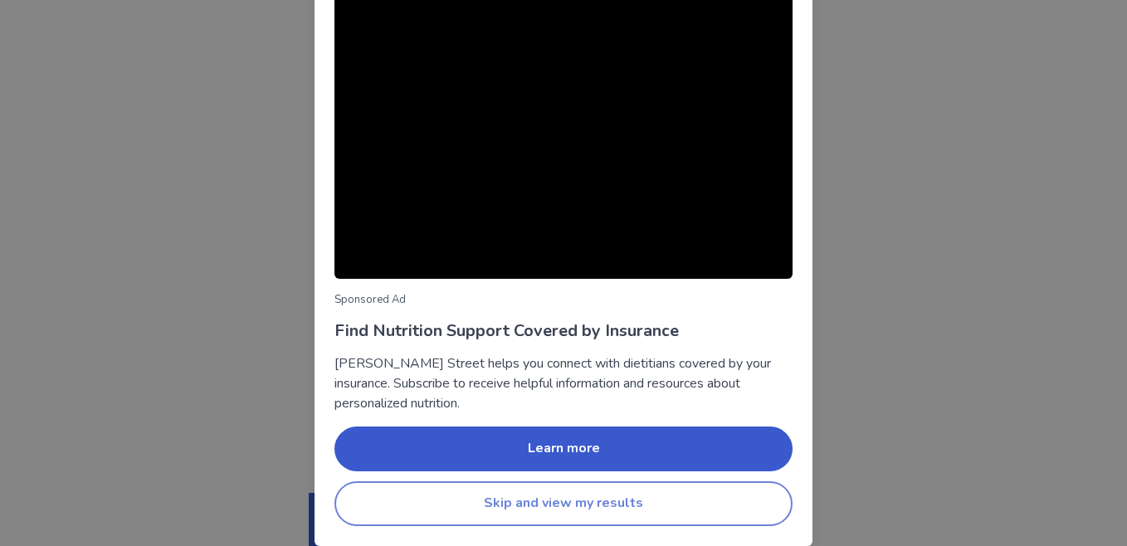
click at [534, 510] on button "Skip and view my results" at bounding box center [563, 503] width 458 height 45
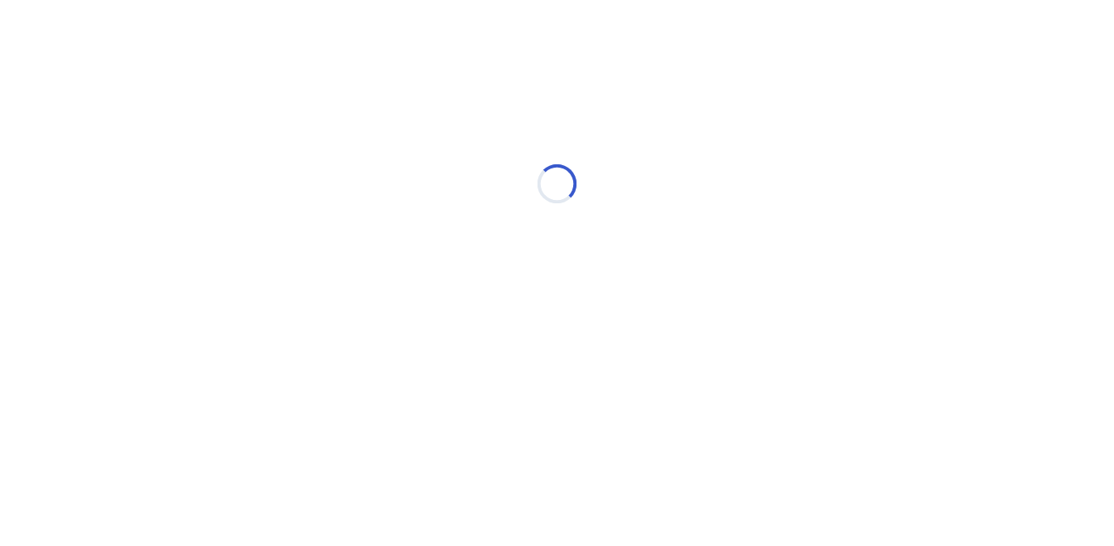
scroll to position [0, 0]
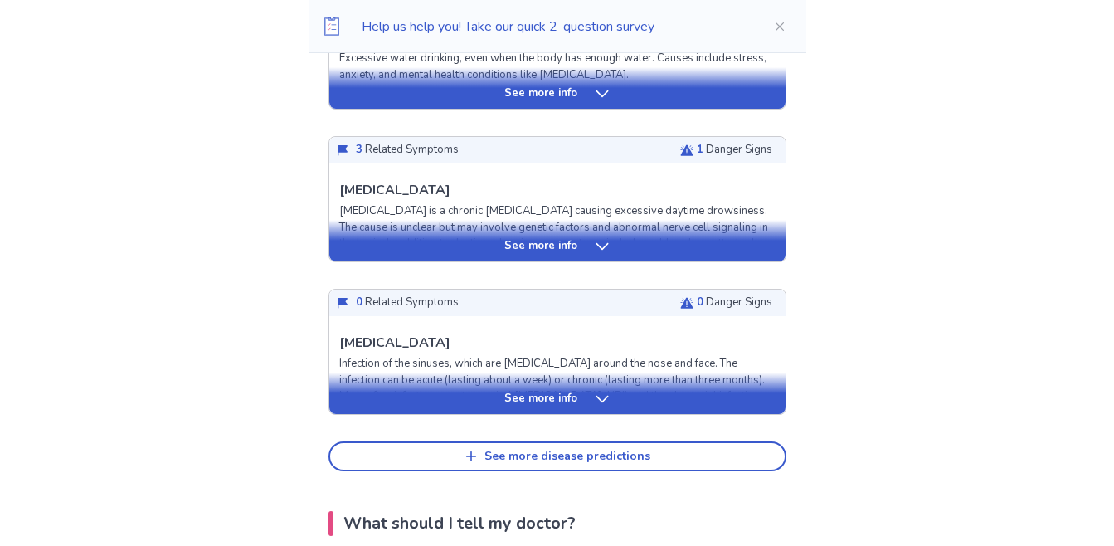
scroll to position [658, 0]
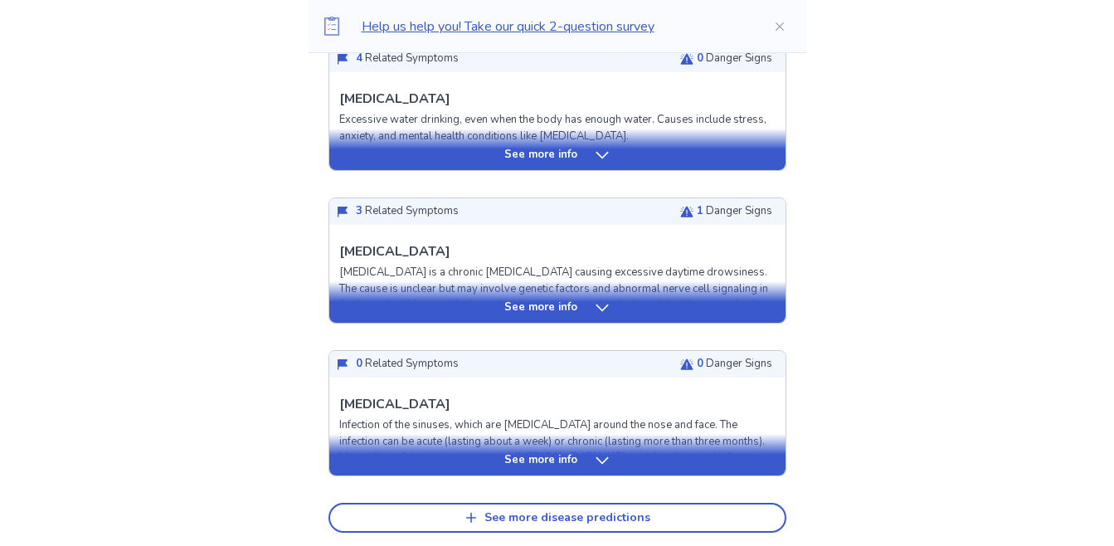
click at [538, 300] on p "See more info" at bounding box center [540, 308] width 73 height 17
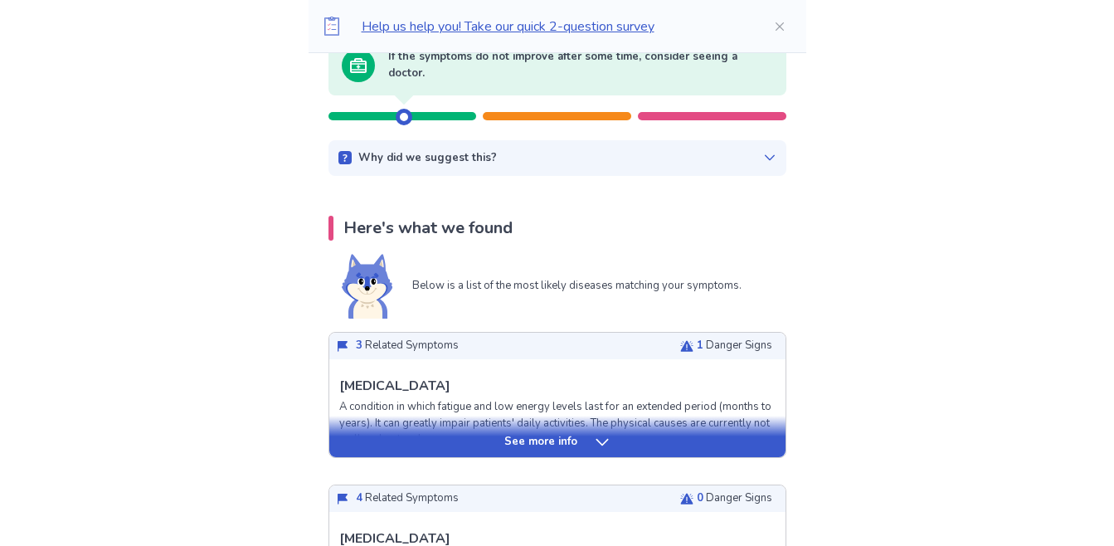
scroll to position [0, 0]
